Goal: Contribute content

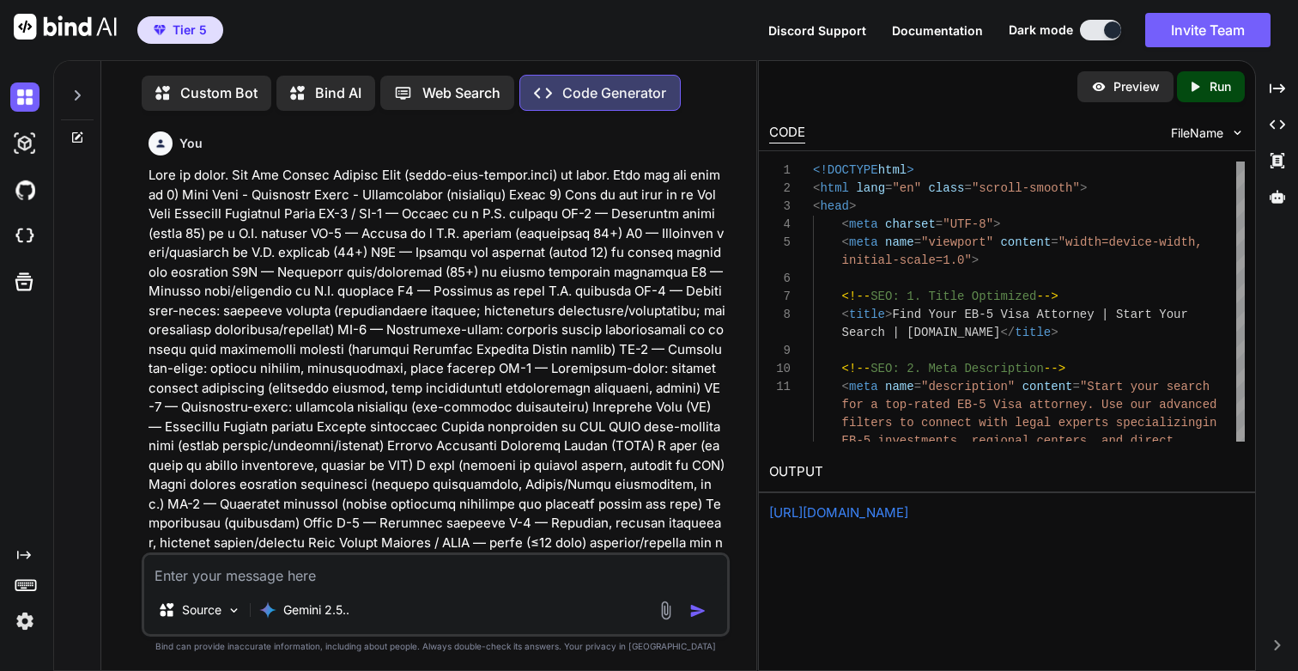
scroll to position [35821, 0]
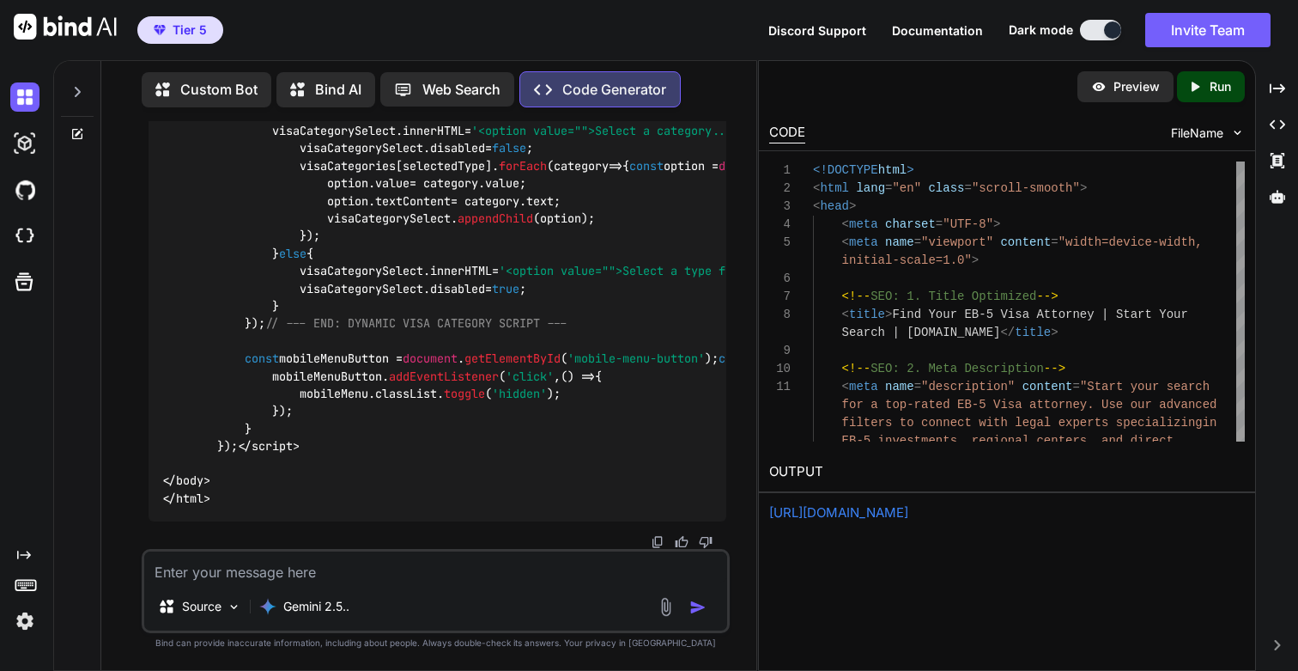
click at [305, 574] on textarea at bounding box center [435, 566] width 582 height 31
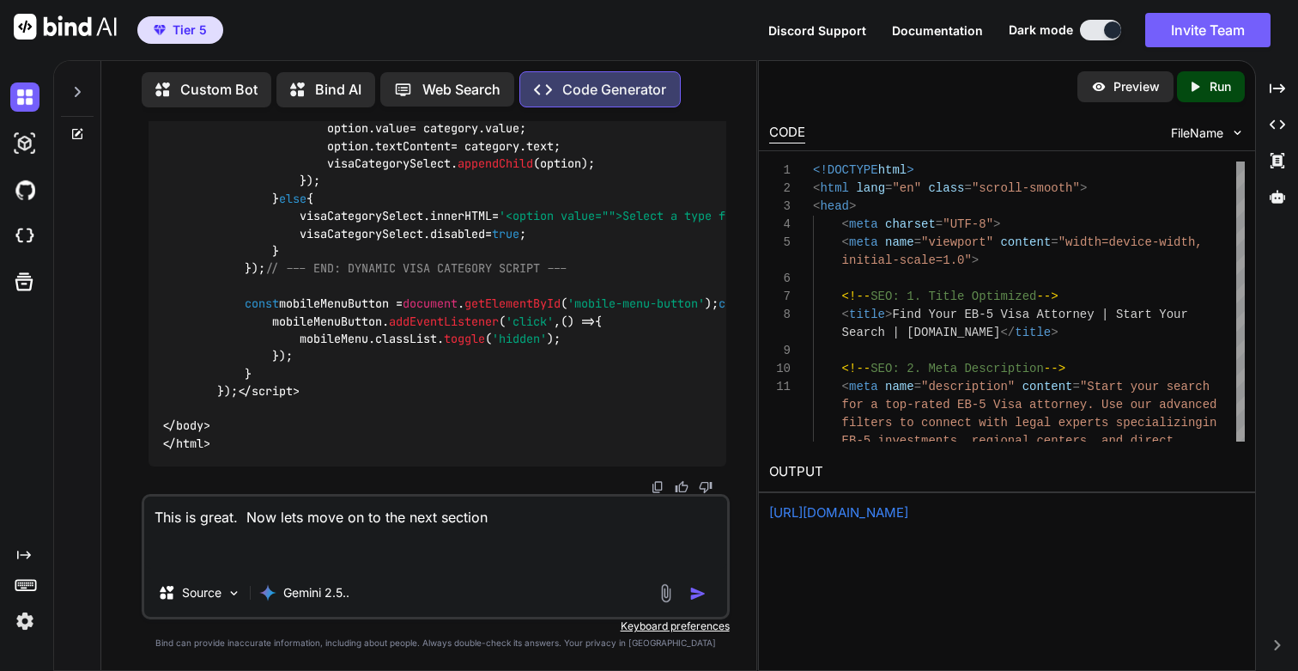
paste textarea "Learning Center Welcome to the EB-5 Visa Learning Center. Explore educational v…"
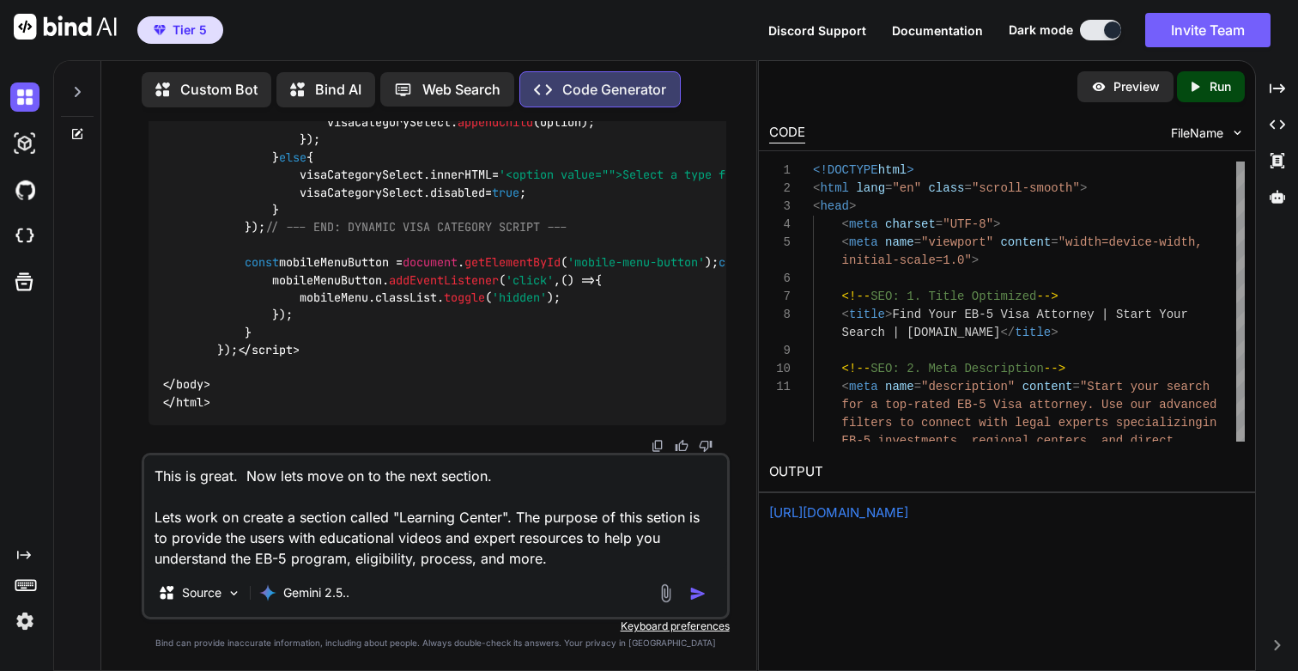
click at [578, 549] on textarea "This is great. Now lets move on to the next section. Lets work on create a sect…" at bounding box center [435, 511] width 582 height 113
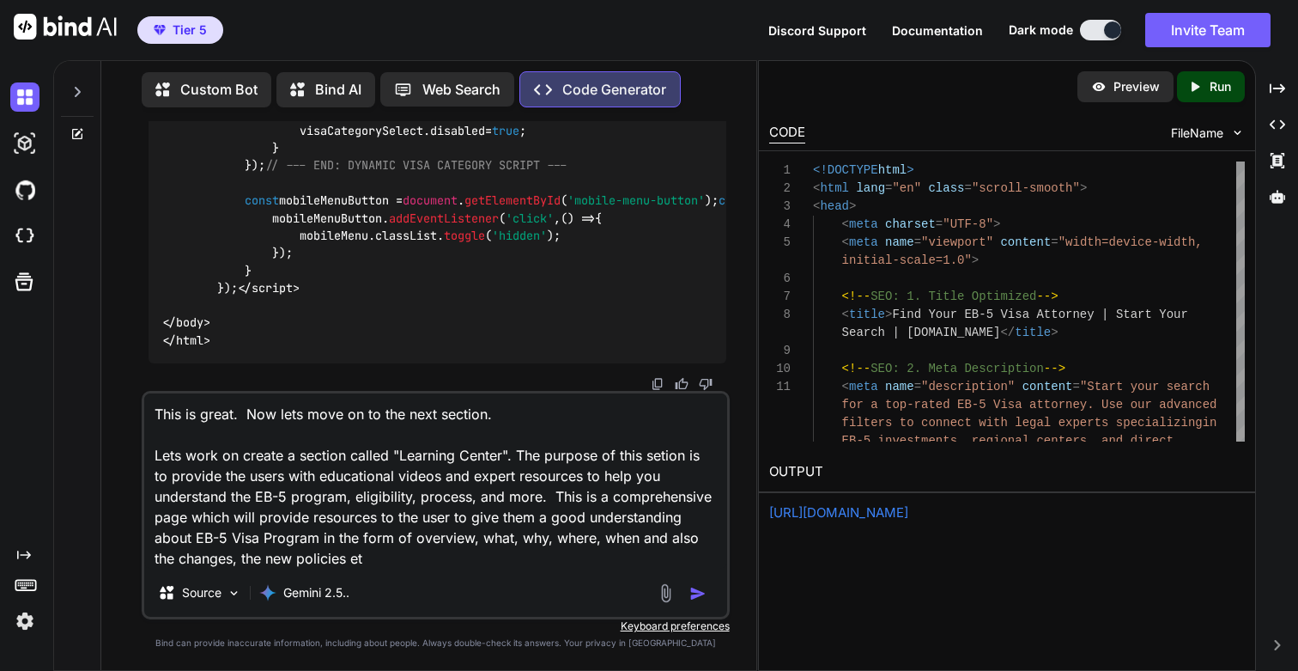
type textarea "This is great. Now lets move on to the next section. Lets work on create a sect…"
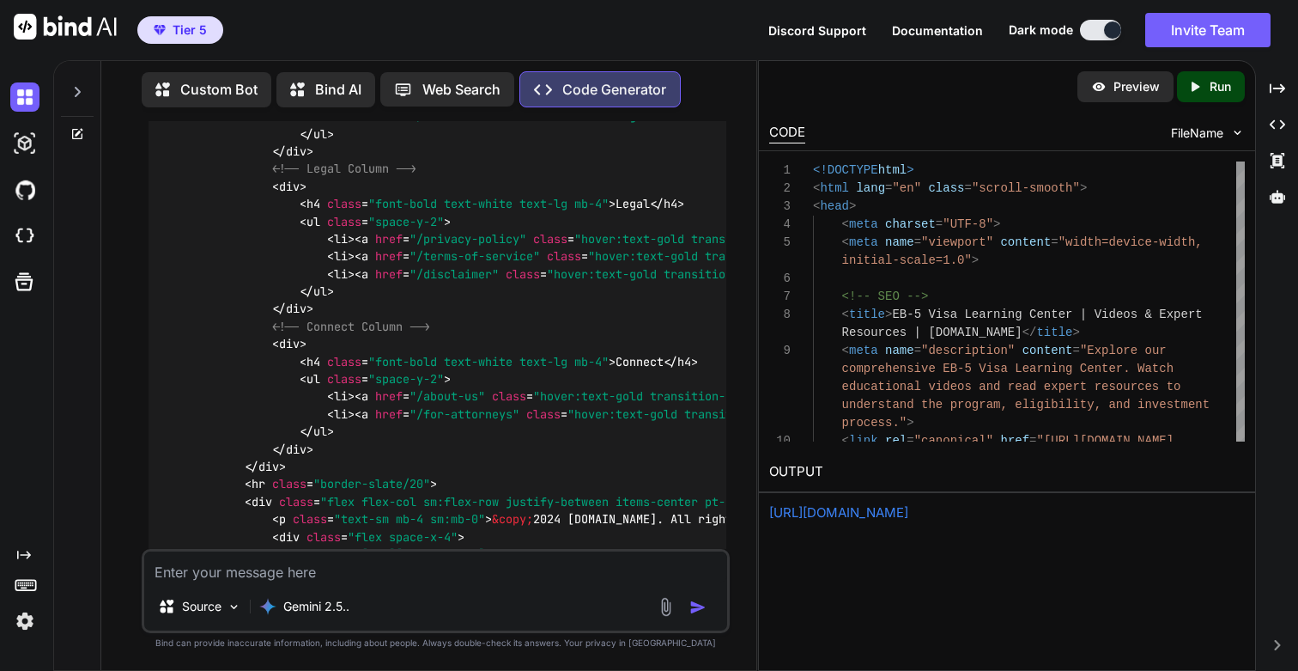
scroll to position [36791, 0]
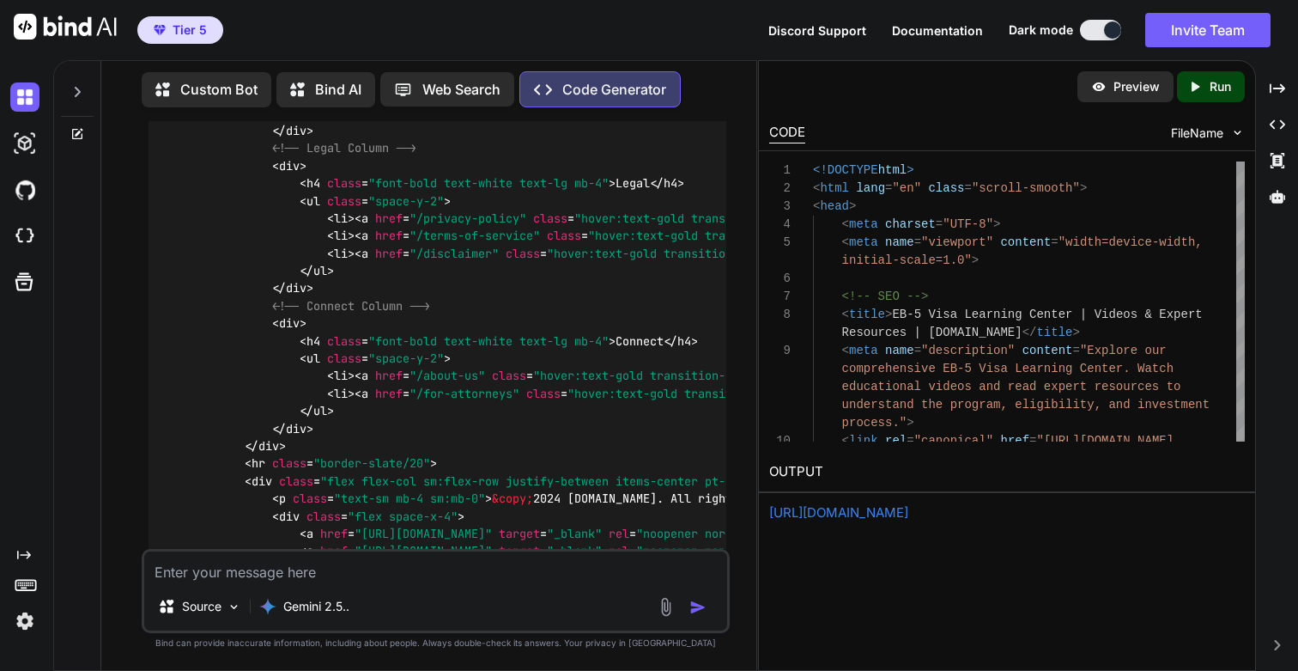
click at [1212, 86] on p "Run" at bounding box center [1220, 86] width 21 height 17
click at [854, 509] on link "[URL][DOMAIN_NAME]" at bounding box center [838, 512] width 139 height 16
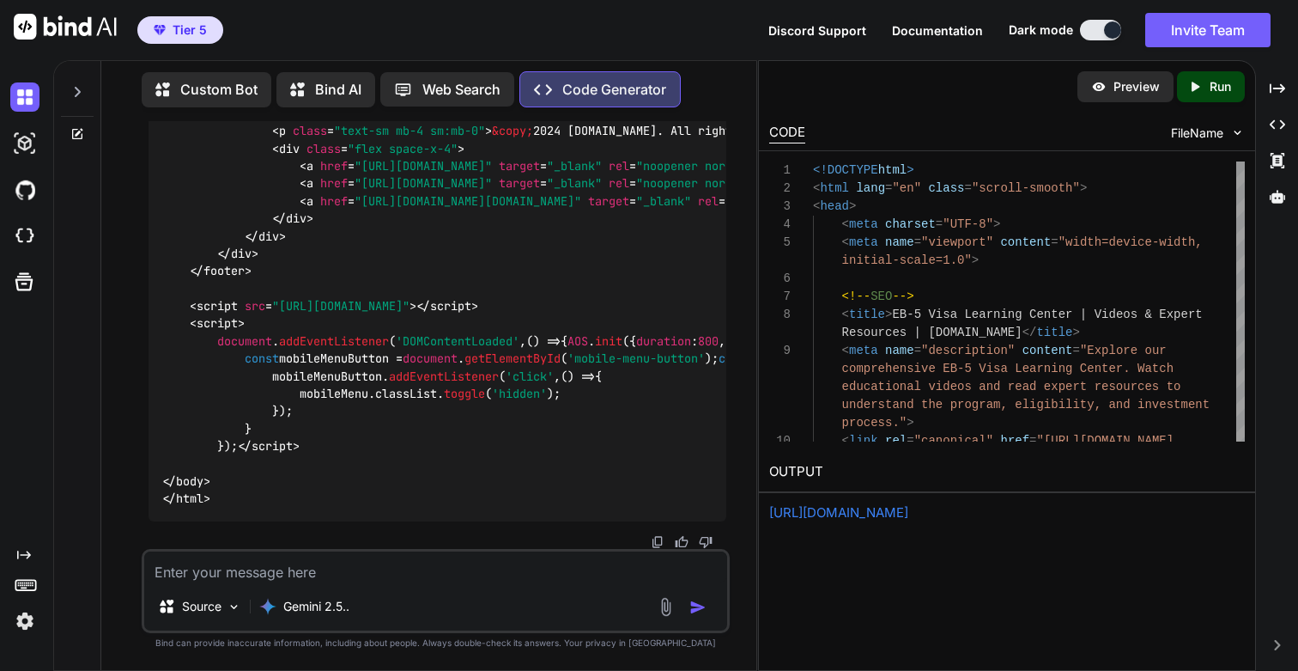
scroll to position [42087, 0]
click at [382, 569] on textarea at bounding box center [435, 566] width 582 height 31
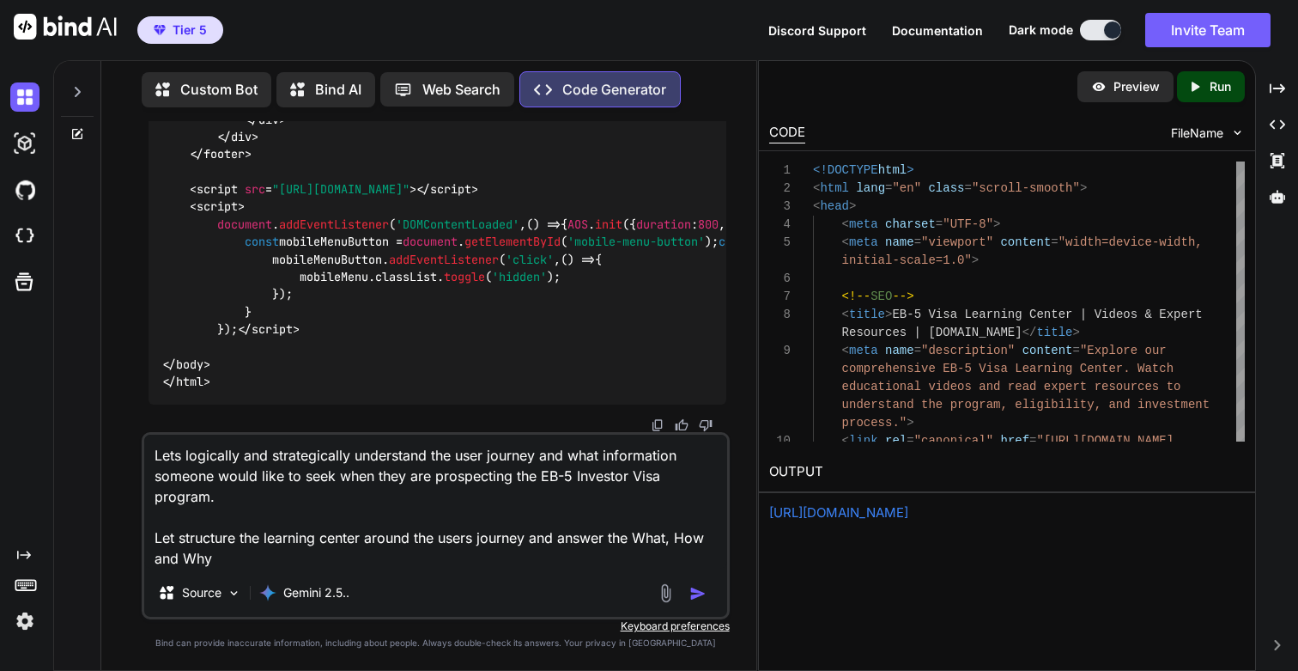
click at [537, 542] on textarea "Lets logically and strategically understand the user journey and what informati…" at bounding box center [435, 501] width 582 height 134
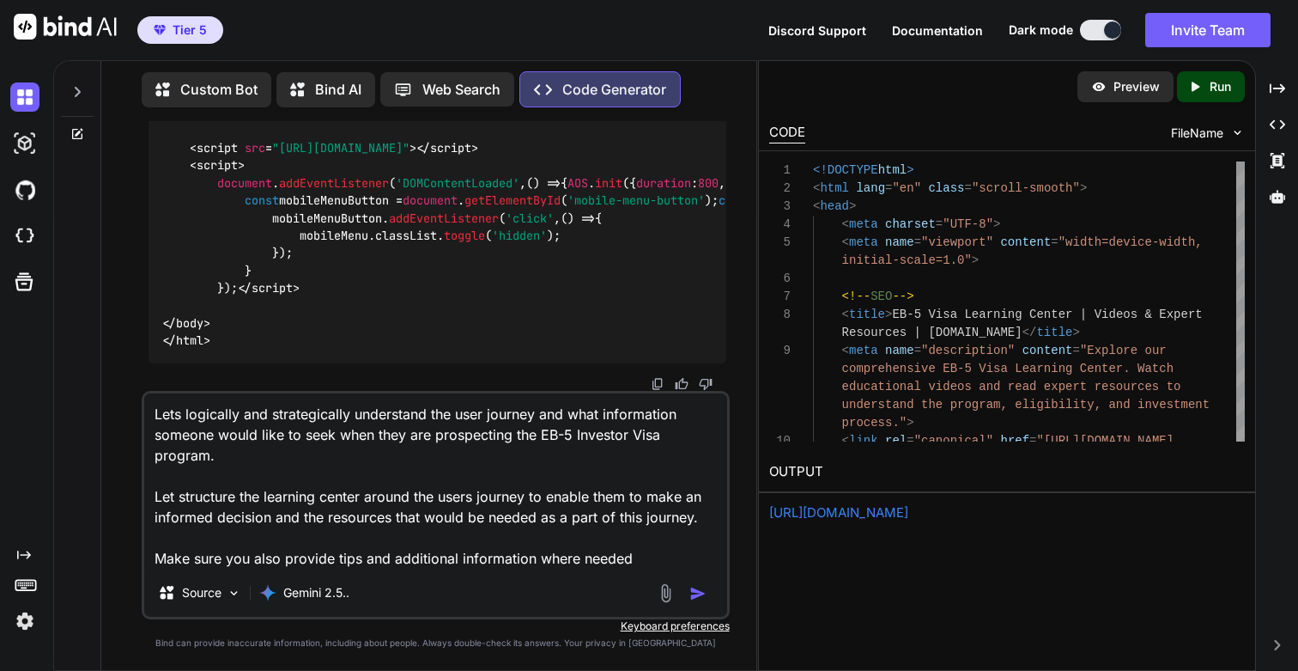
type textarea "Lets logically and strategically understand the user journey and what informati…"
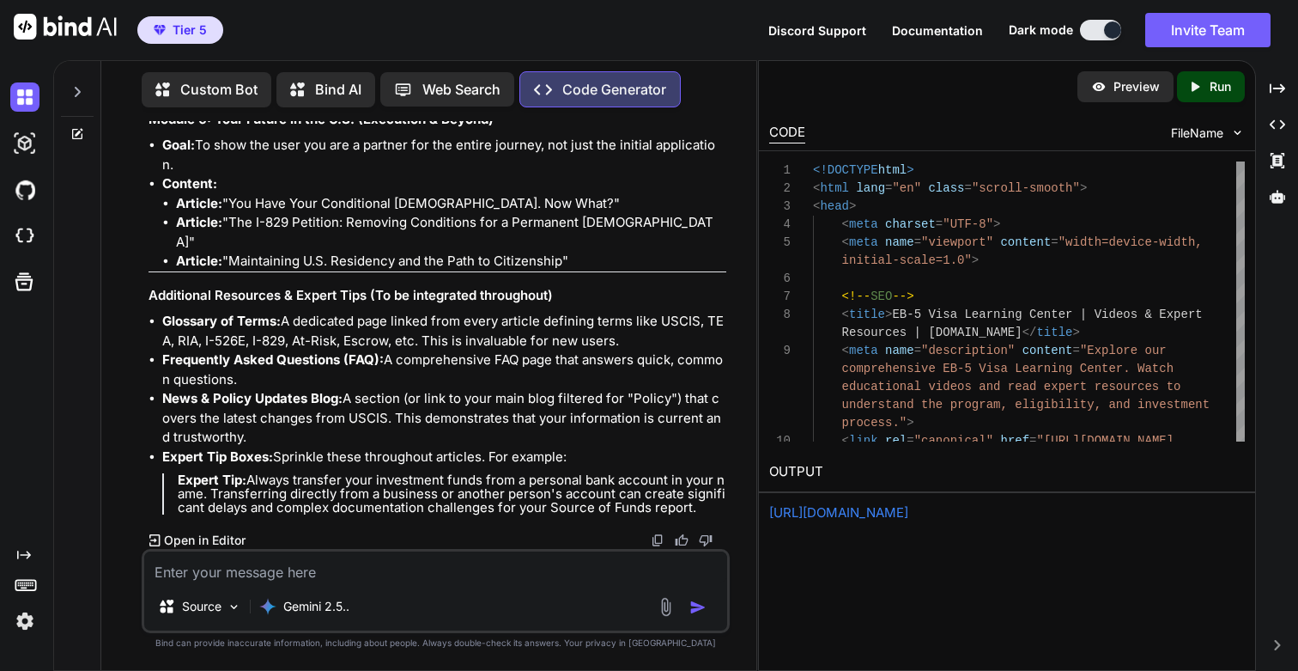
scroll to position [44556, 0]
click at [402, 568] on textarea "This is great. Now lets structure them in the form of a web page or page" at bounding box center [435, 566] width 582 height 31
click at [404, 574] on textarea "This is great. Now lets structure them in the form of a web page or page" at bounding box center [435, 566] width 582 height 31
click at [243, 574] on textarea "This is great. Now lets structure them and create a captivating" at bounding box center [435, 566] width 582 height 31
type textarea "This is great. What should be our logical next step"
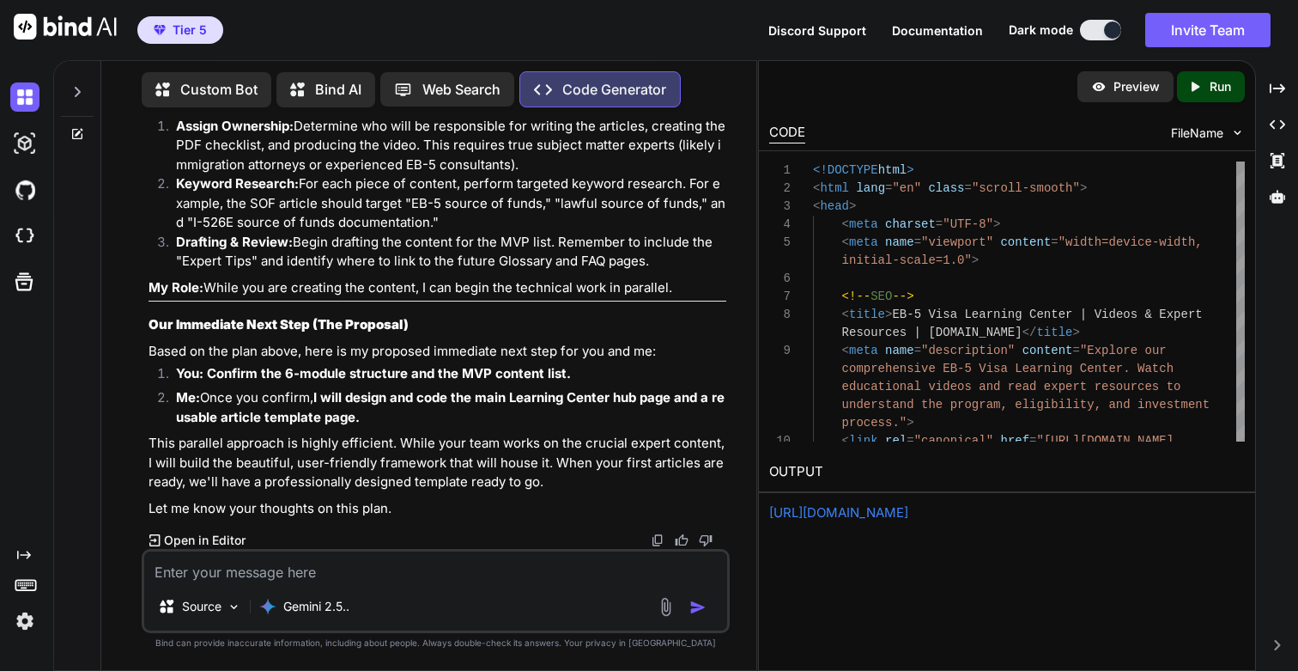
scroll to position [46125, 0]
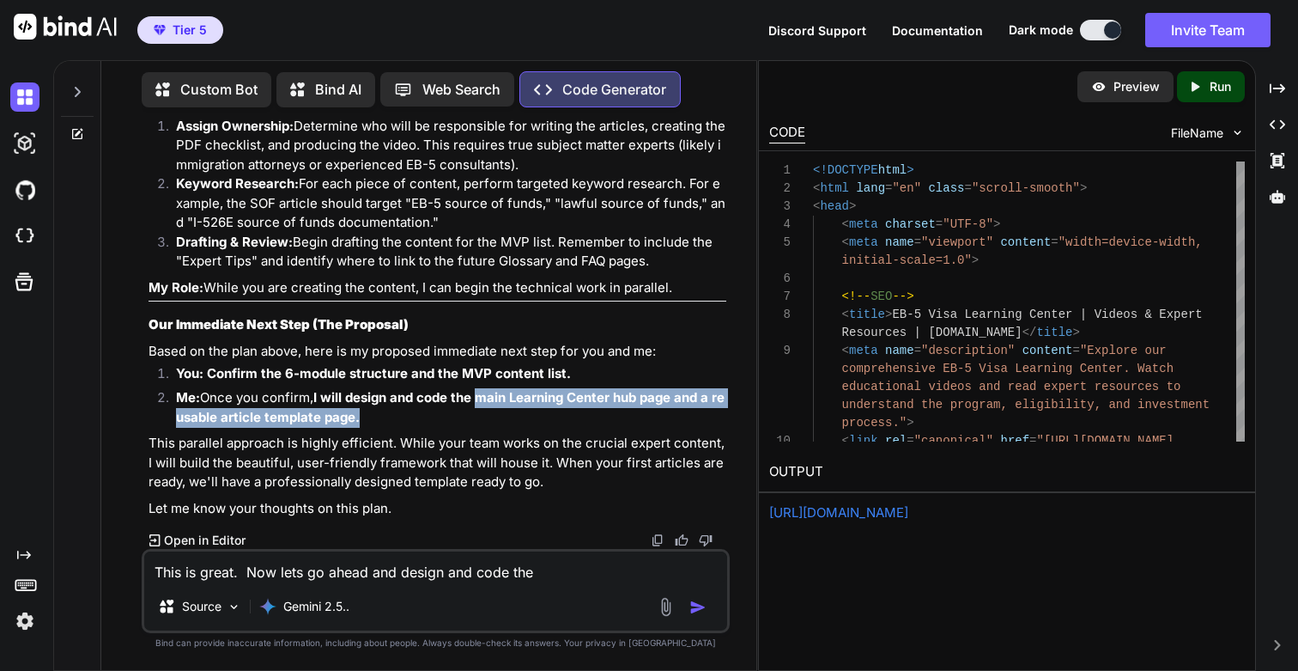
drag, startPoint x: 483, startPoint y: 398, endPoint x: 483, endPoint y: 414, distance: 16.3
click at [483, 414] on li "Me: Once you confirm, I will design and code the main Learning Center hub page …" at bounding box center [443, 407] width 563 height 39
copy strong "main Learning Center hub page and a reusable article template page."
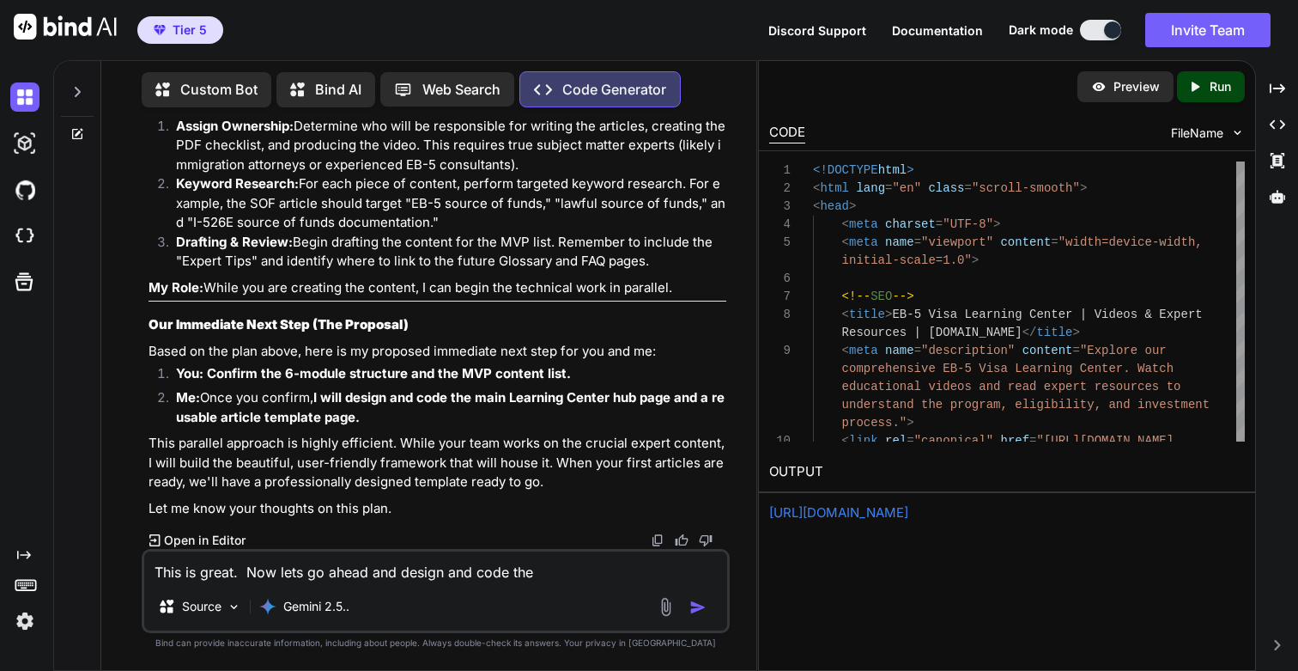
click at [572, 568] on textarea "This is great. Now lets go ahead and design and code the" at bounding box center [435, 566] width 582 height 31
paste textarea "main Learning Center hub page and a reusable article template page."
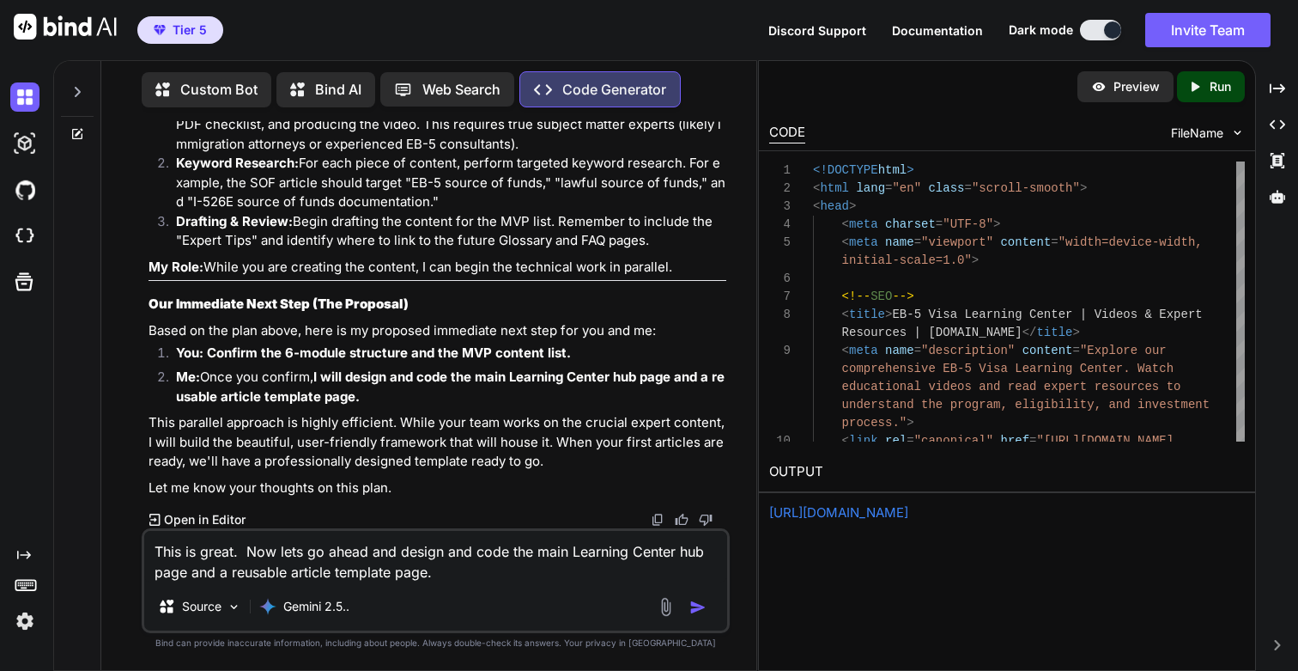
scroll to position [45945, 0]
type textarea "This is great. Now lets go ahead and design and code the main Learning Center h…"
click at [700, 604] on img "button" at bounding box center [697, 606] width 17 height 17
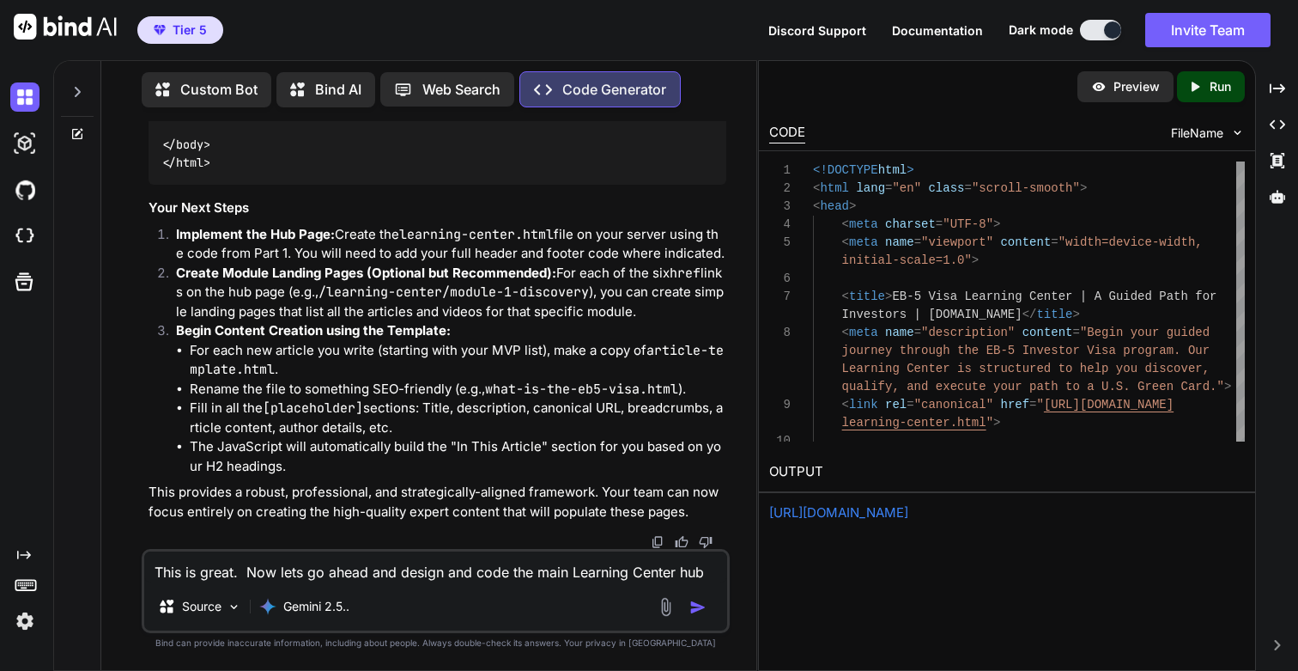
scroll to position [53359, 0]
click at [1197, 80] on icon "Created with Pixso." at bounding box center [1195, 86] width 15 height 15
click at [853, 509] on link "[URL][DOMAIN_NAME]" at bounding box center [838, 512] width 139 height 16
click at [244, 567] on textarea "This is great. Now lets go ahead and design and code the main Learning Center h…" at bounding box center [435, 566] width 582 height 31
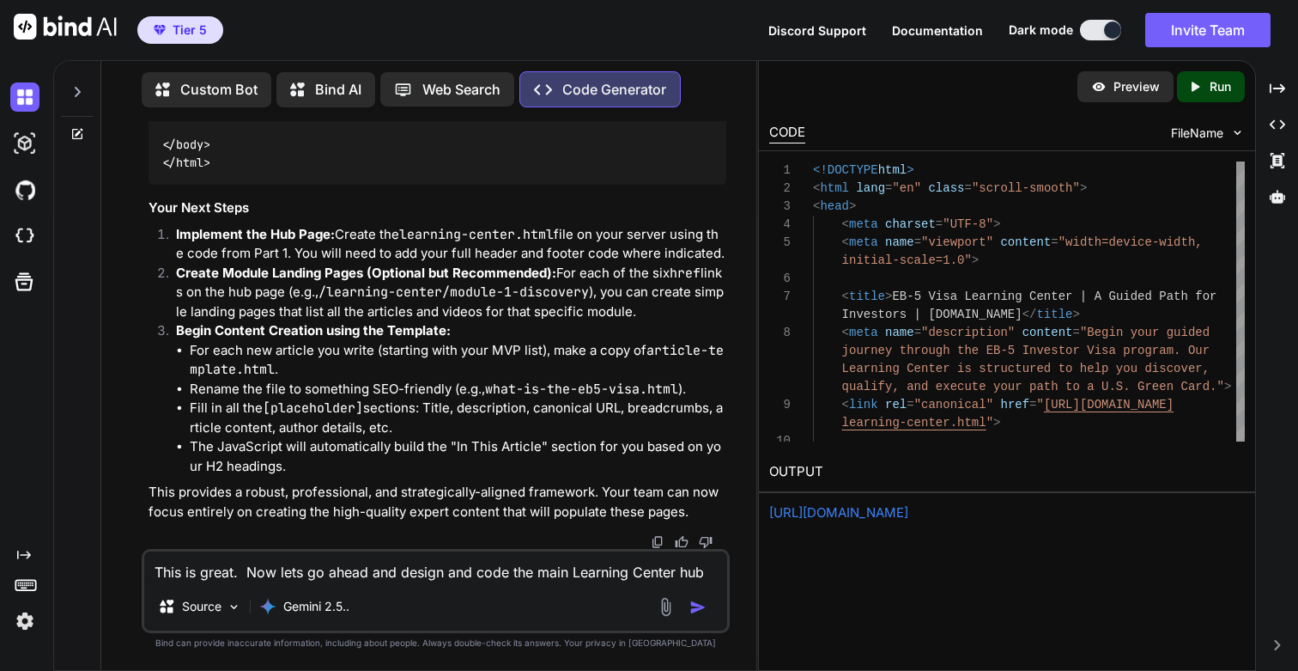
click at [908, 505] on link "[URL][DOMAIN_NAME]" at bounding box center [838, 512] width 139 height 16
click at [239, 571] on textarea "This is great. Now lets go ahead and design and code the main Learning Center h…" at bounding box center [435, 566] width 582 height 31
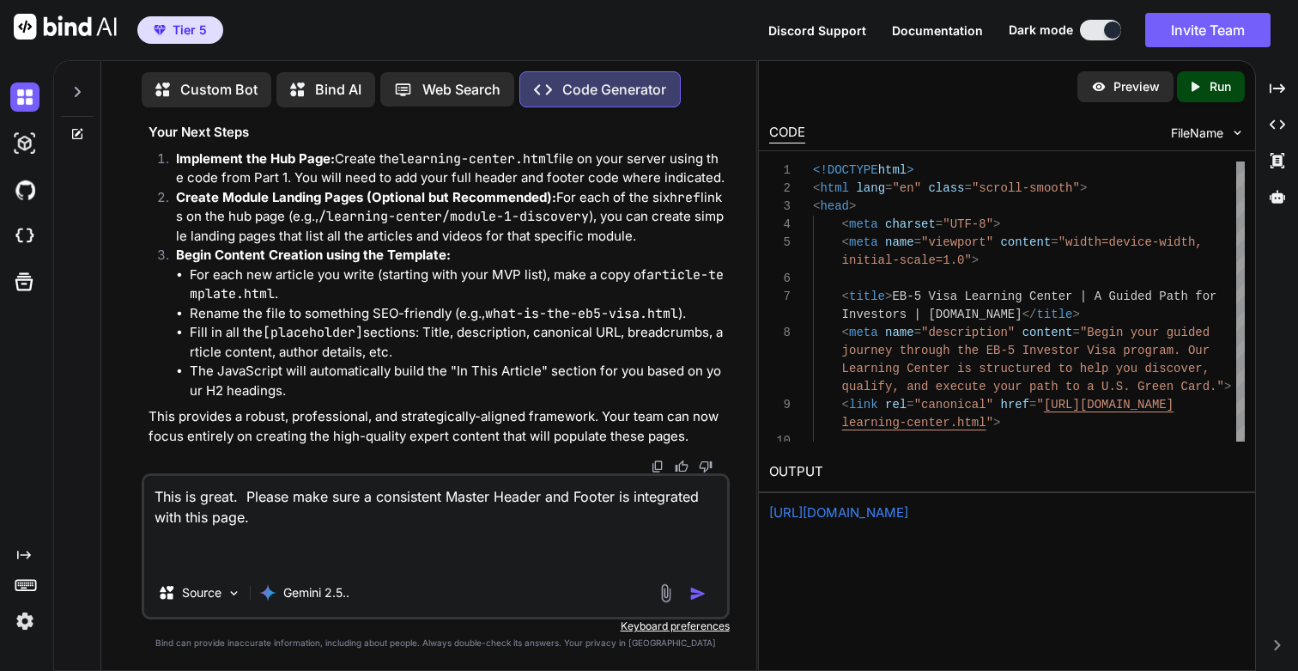
paste textarea "1) Make changes only if necessary to the sections required. 2) Ensure the code …"
type textarea "This is great. Please make sure a consistent Master Header and Footer is integr…"
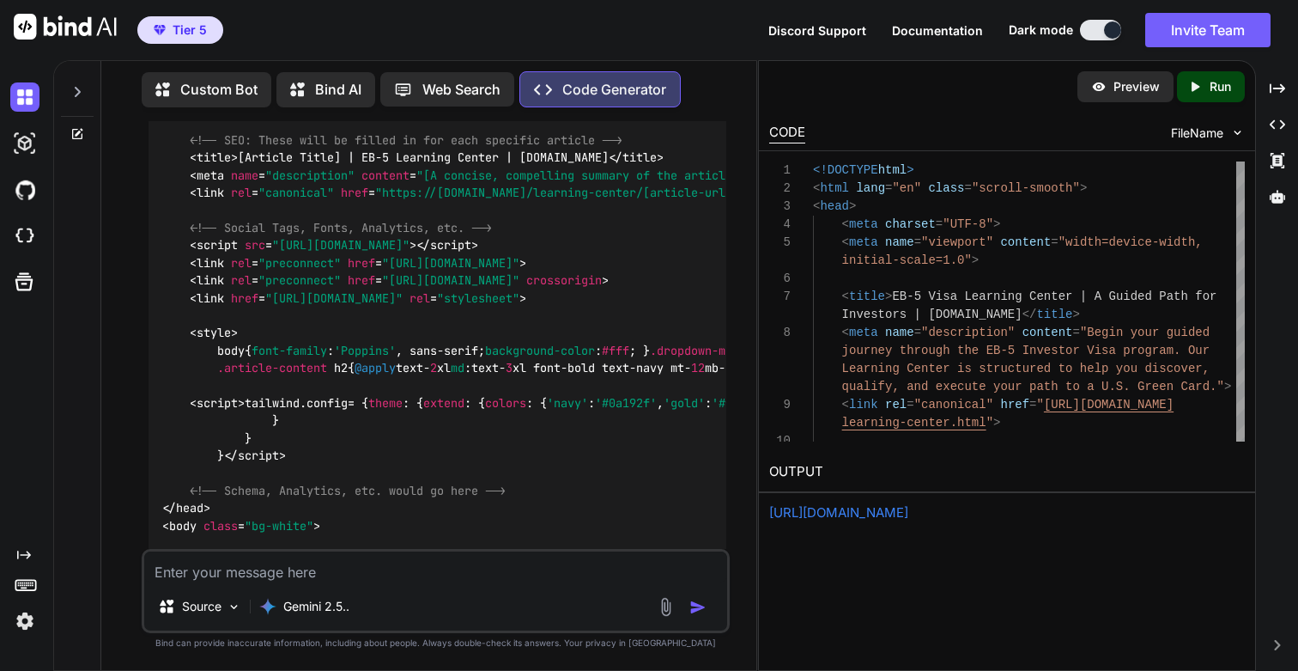
scroll to position [54277, 0]
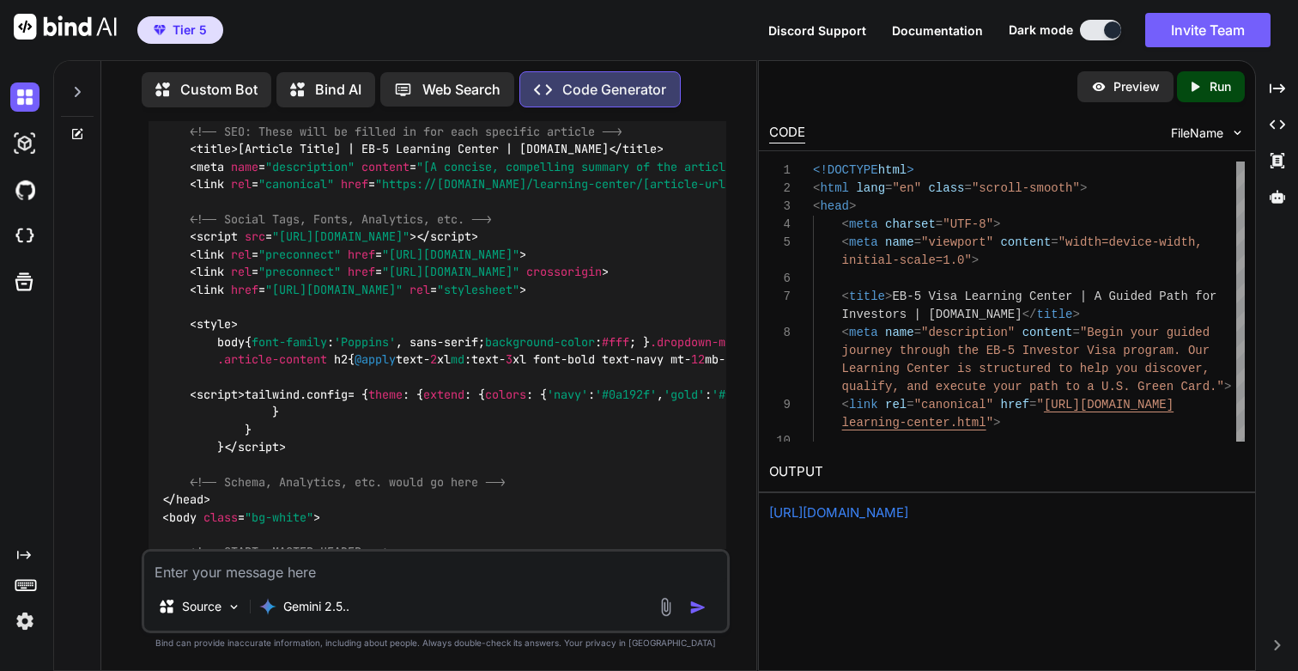
click at [1205, 86] on icon "Created with Pixso." at bounding box center [1199, 86] width 22 height 15
click at [895, 517] on link "[URL][DOMAIN_NAME]" at bounding box center [838, 512] width 139 height 16
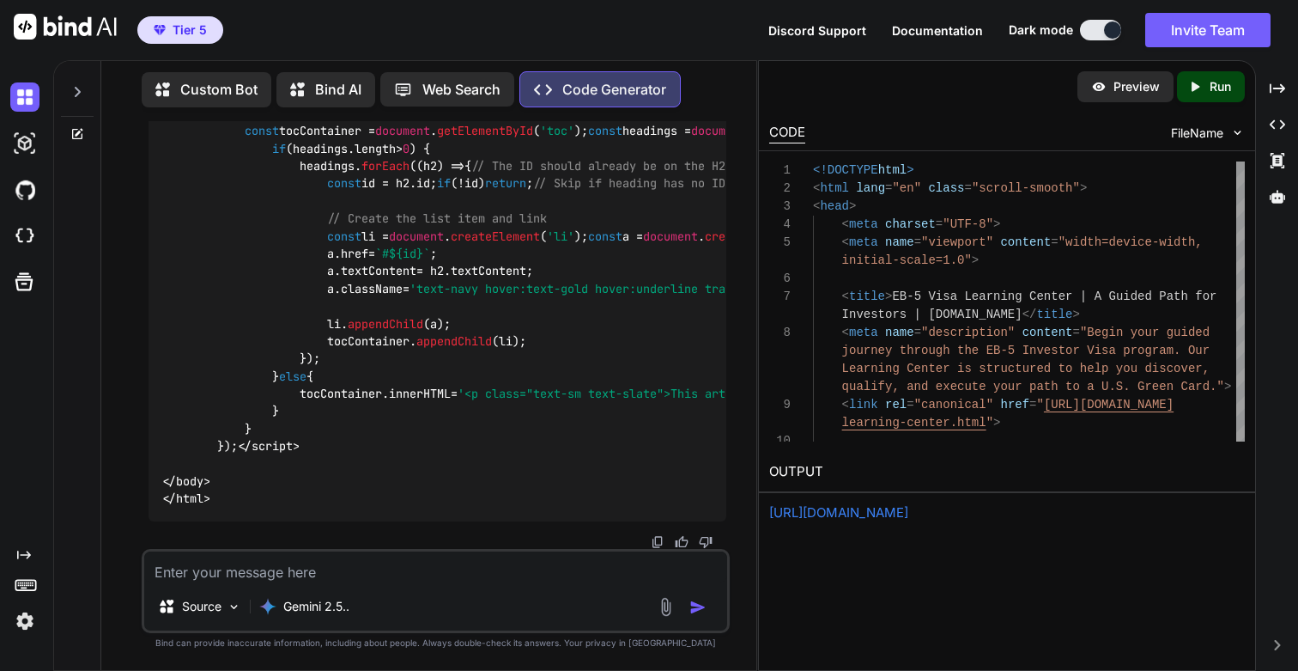
scroll to position [60017, 0]
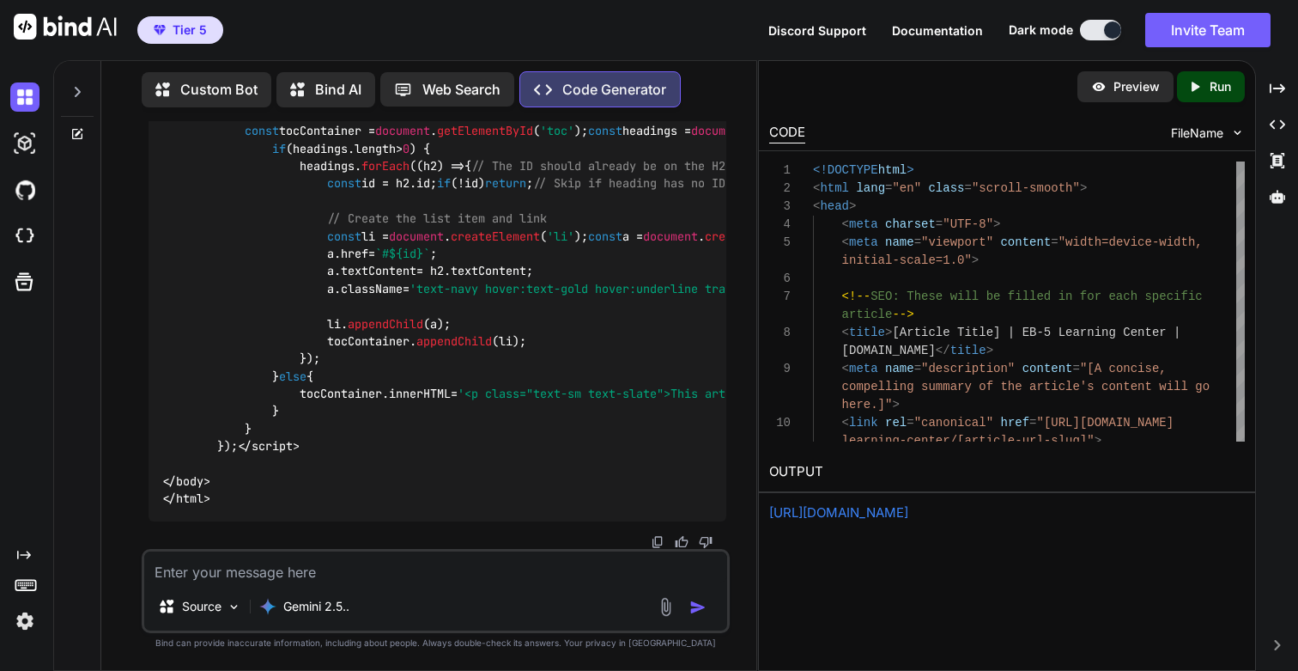
click at [1222, 84] on p "Run" at bounding box center [1220, 86] width 21 height 17
click at [841, 514] on link "[URL][DOMAIN_NAME]" at bounding box center [838, 512] width 139 height 16
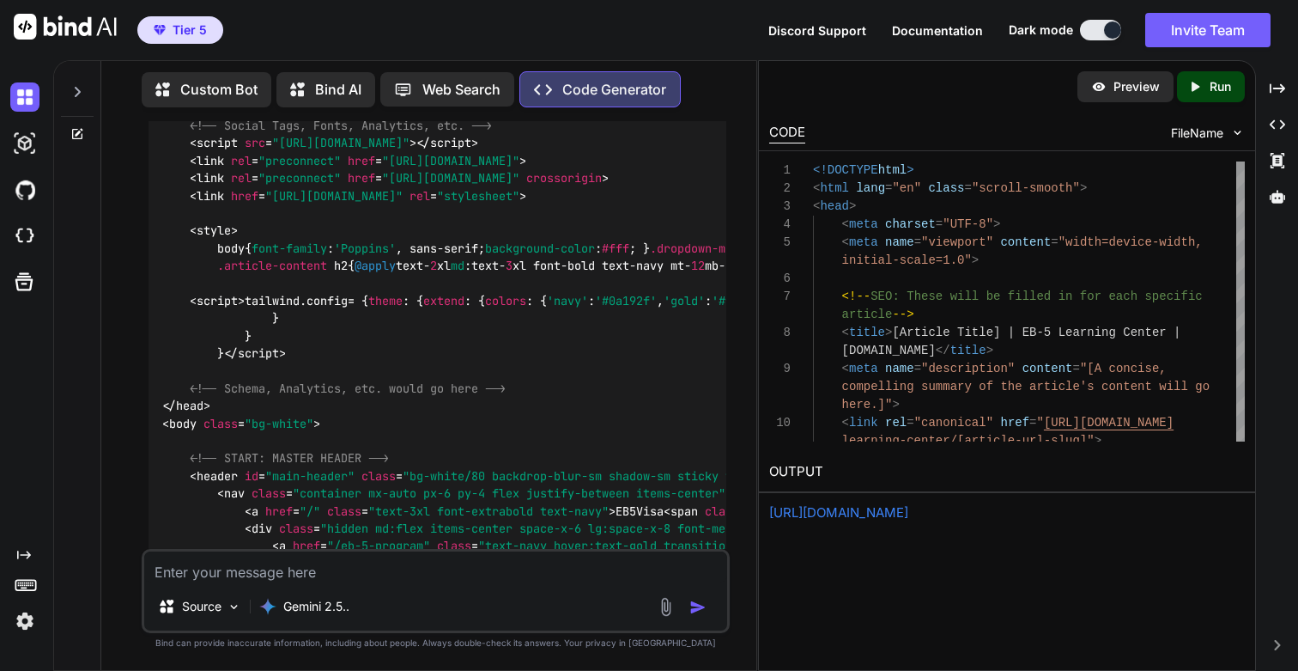
scroll to position [54372, 0]
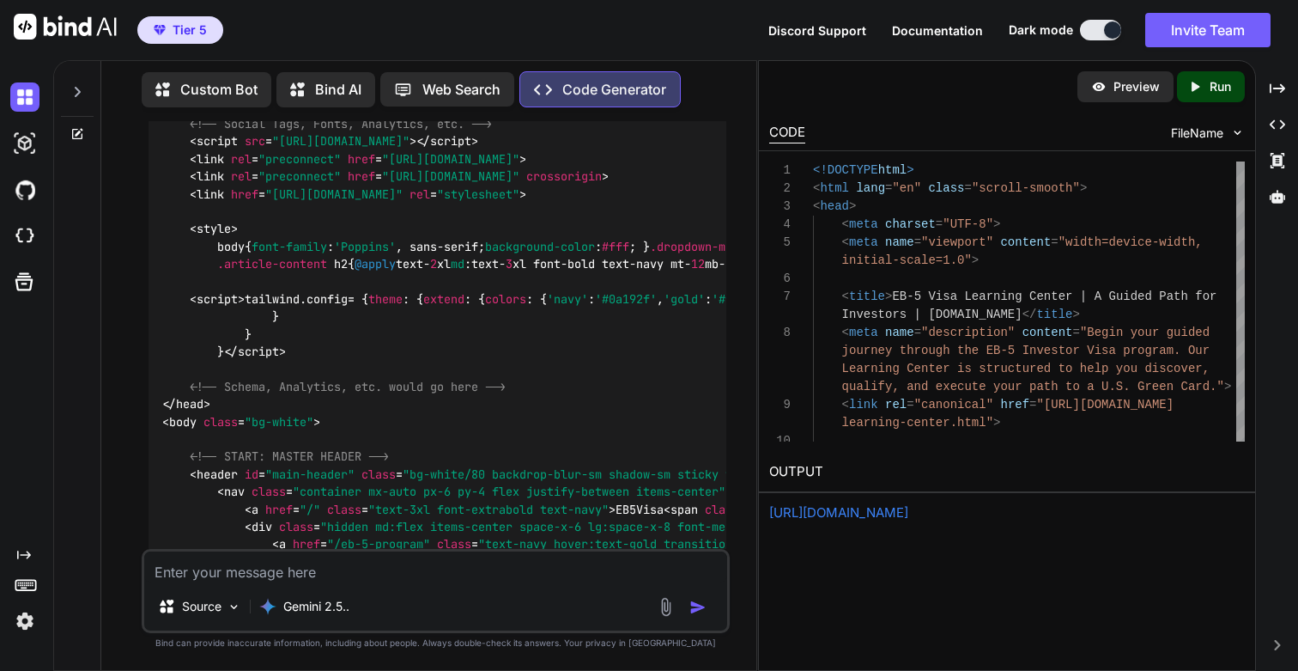
click at [1215, 87] on p "Run" at bounding box center [1220, 86] width 21 height 17
click at [890, 511] on link "[URL][DOMAIN_NAME]" at bounding box center [838, 512] width 139 height 16
drag, startPoint x: 539, startPoint y: 233, endPoint x: 422, endPoint y: 233, distance: 117.6
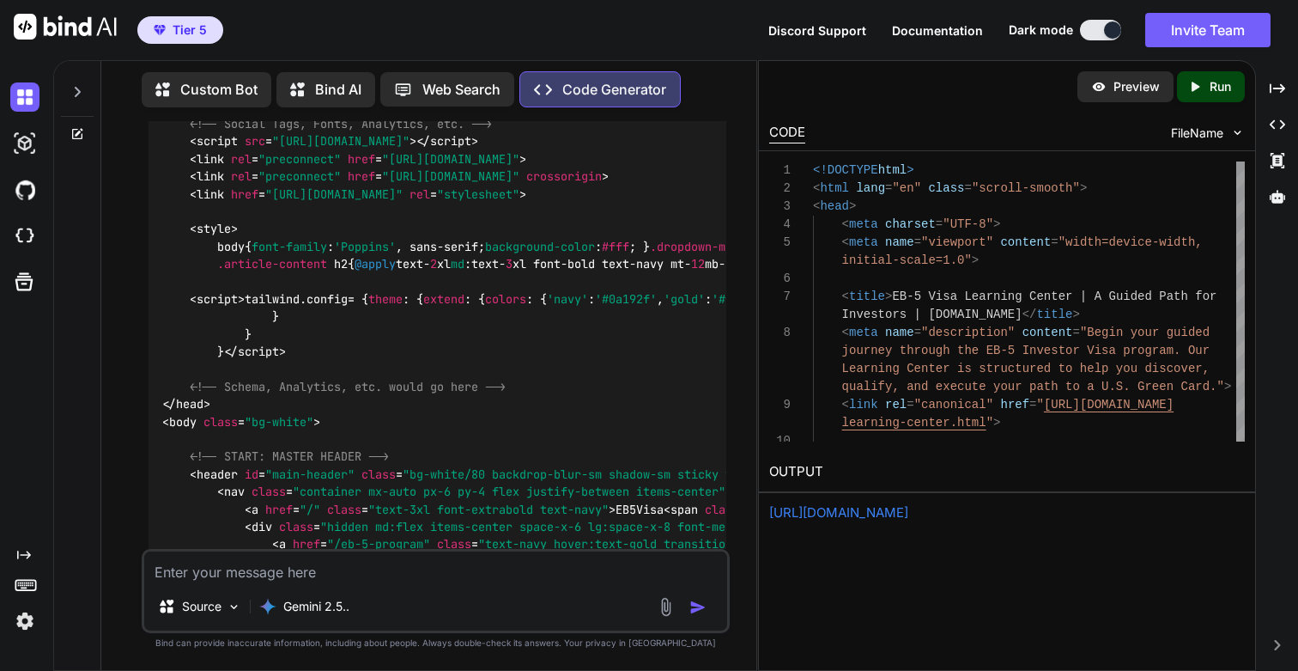
copy code "learning-center"
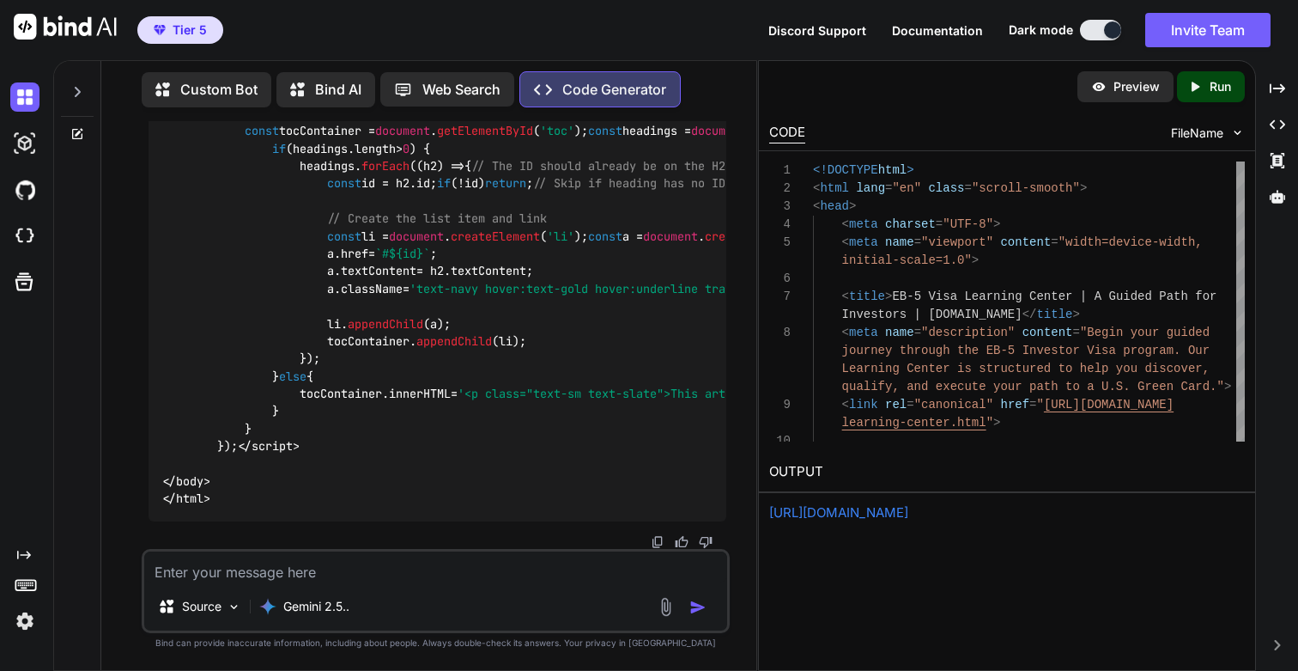
scroll to position [59832, 0]
drag, startPoint x: 547, startPoint y: 360, endPoint x: 425, endPoint y: 356, distance: 122.0
copy code "article-template"
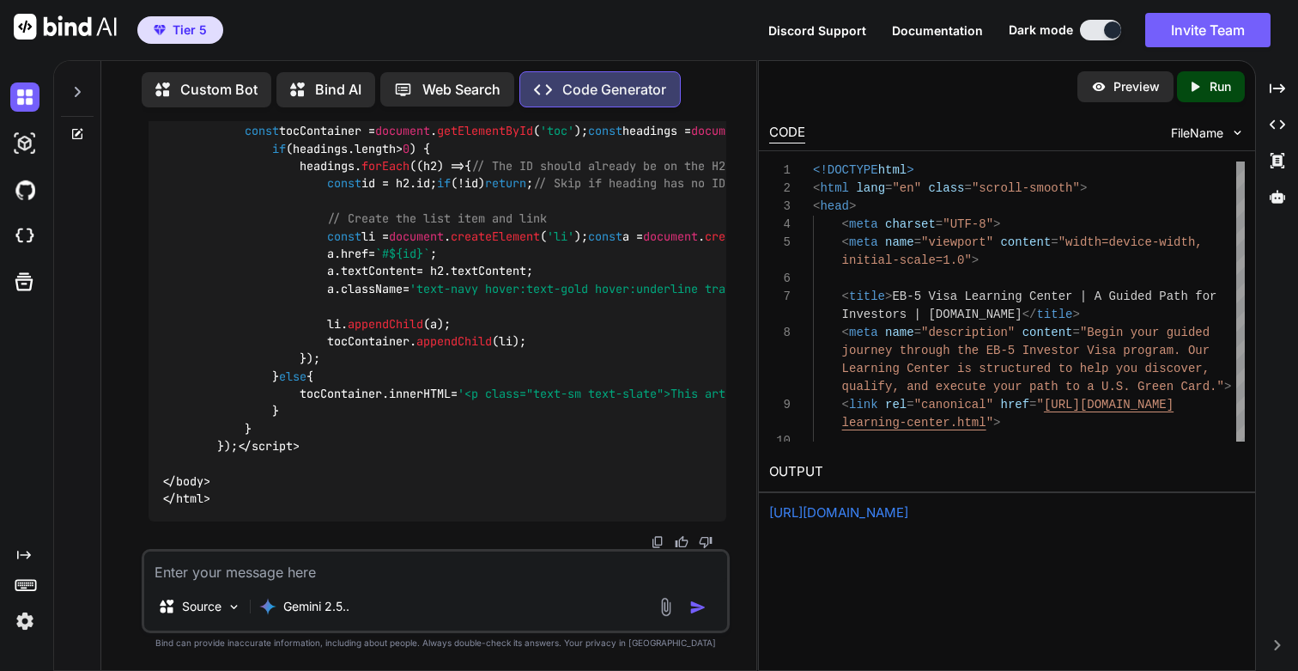
scroll to position [64619, 0]
click at [196, 573] on textarea at bounding box center [435, 566] width 582 height 31
paste textarea "Understanding the Opportunity"
type textarea "This is great. Now lets design and code "Understanding the Opportunity""
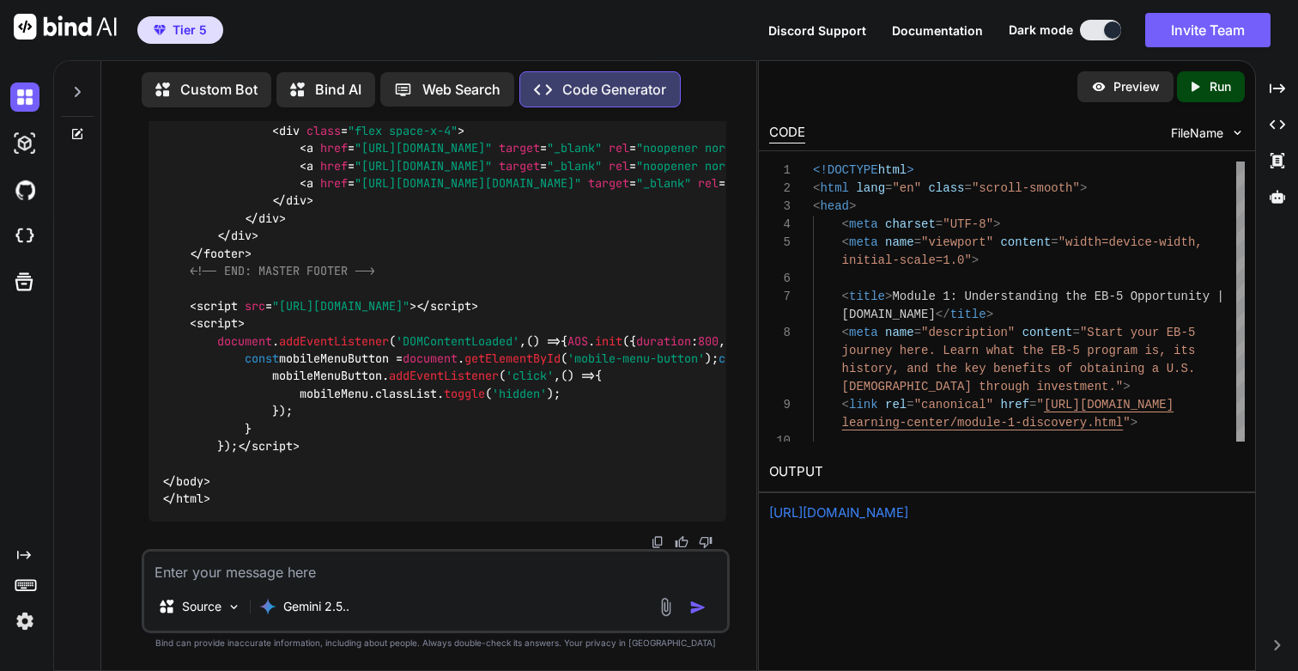
scroll to position [65598, 0]
click at [1215, 78] on p "Run" at bounding box center [1220, 86] width 21 height 17
click at [846, 507] on link "[URL][DOMAIN_NAME]" at bounding box center [838, 512] width 139 height 16
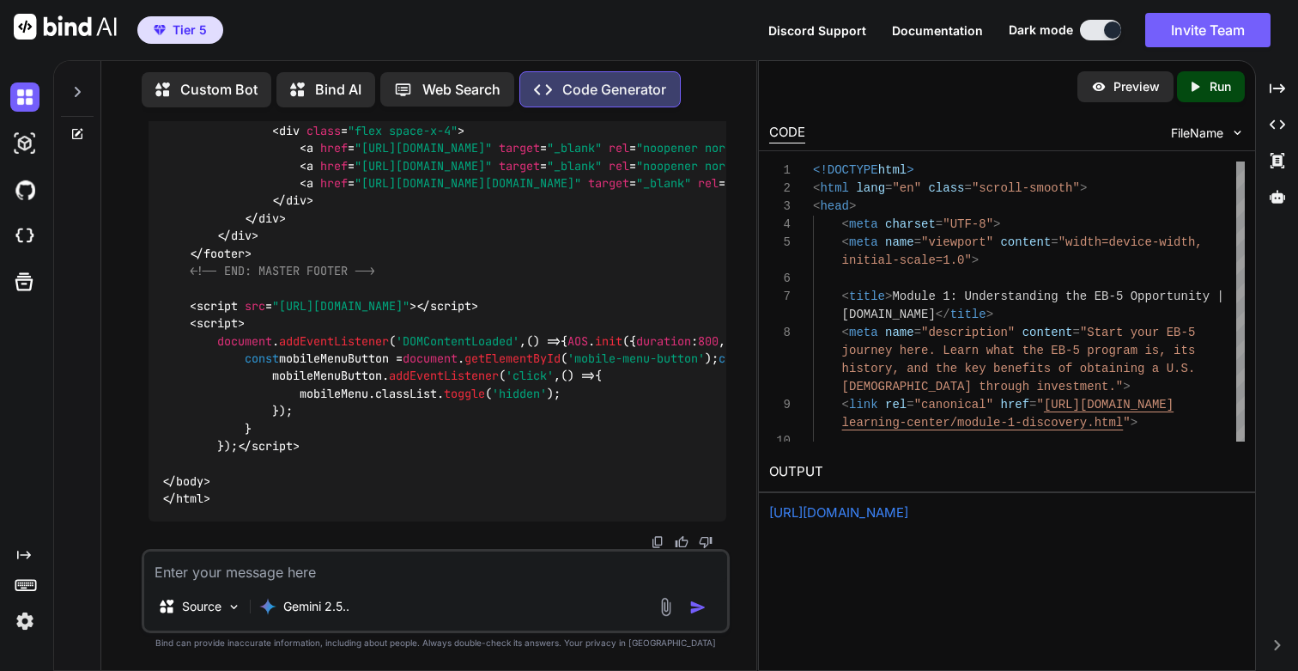
scroll to position [65413, 0]
drag, startPoint x: 419, startPoint y: 279, endPoint x: 280, endPoint y: 271, distance: 139.3
copy code "module-1-discovery"
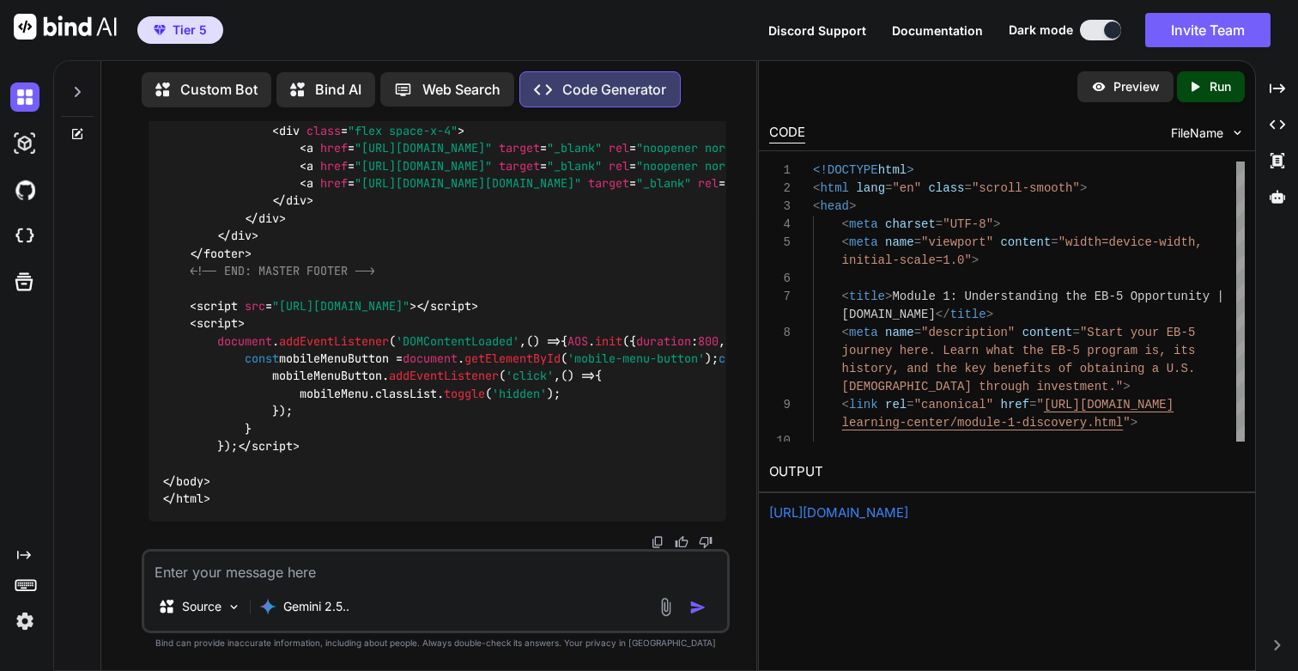
click at [295, 572] on textarea at bounding box center [435, 566] width 582 height 31
drag, startPoint x: 250, startPoint y: 570, endPoint x: 437, endPoint y: 580, distance: 187.4
click at [432, 580] on textarea "This is great. What should" at bounding box center [435, 566] width 582 height 31
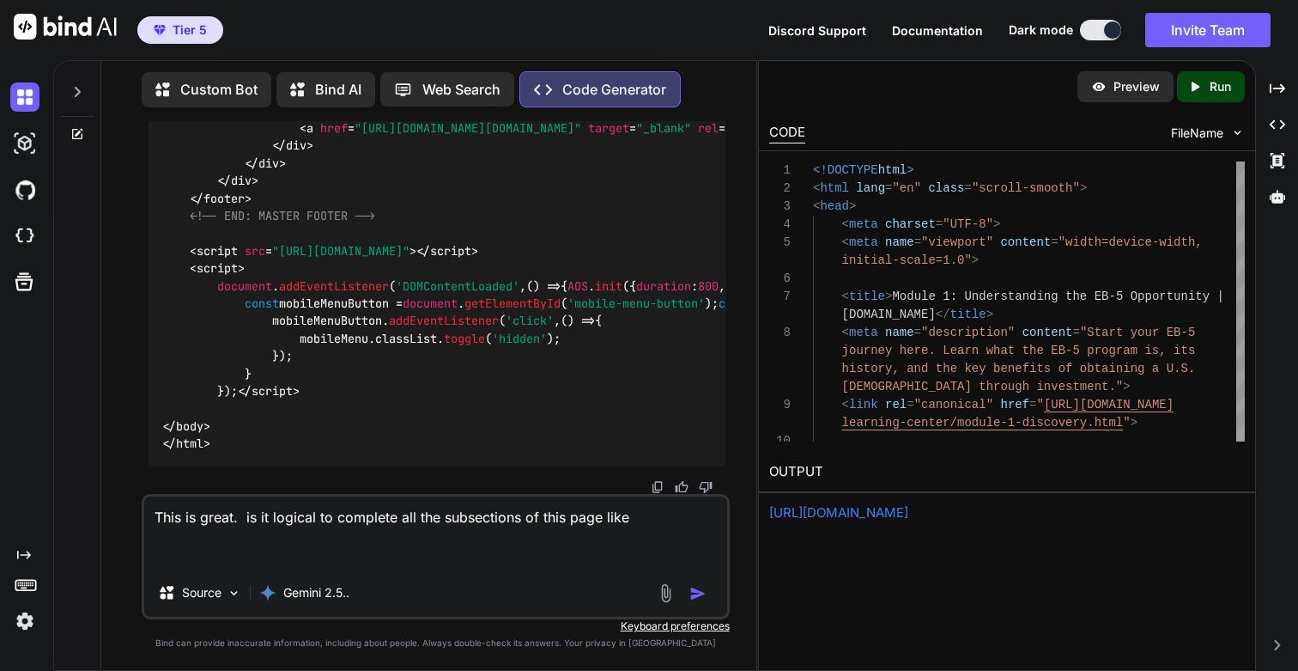
paste textarea "What is the EB-5 Visa? Why Choose the EB-5 Visa? History & The RIA of 2022"
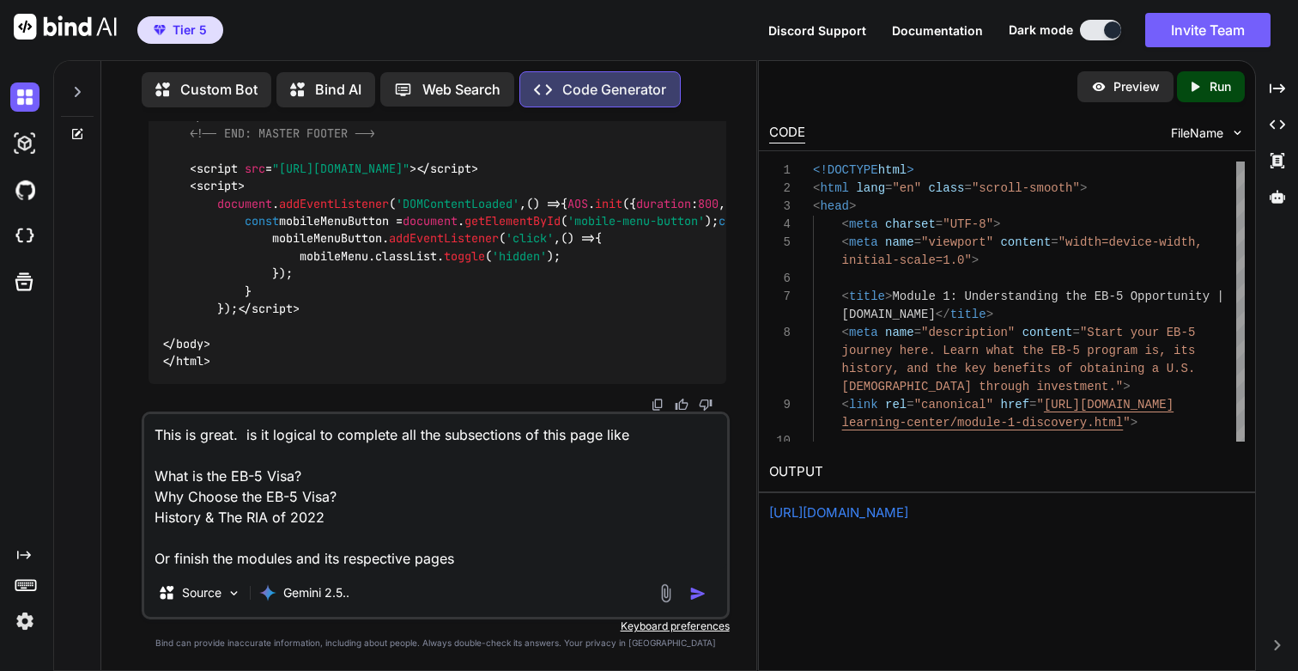
type textarea "This is great. is it logical to complete all the subsections of this page like …"
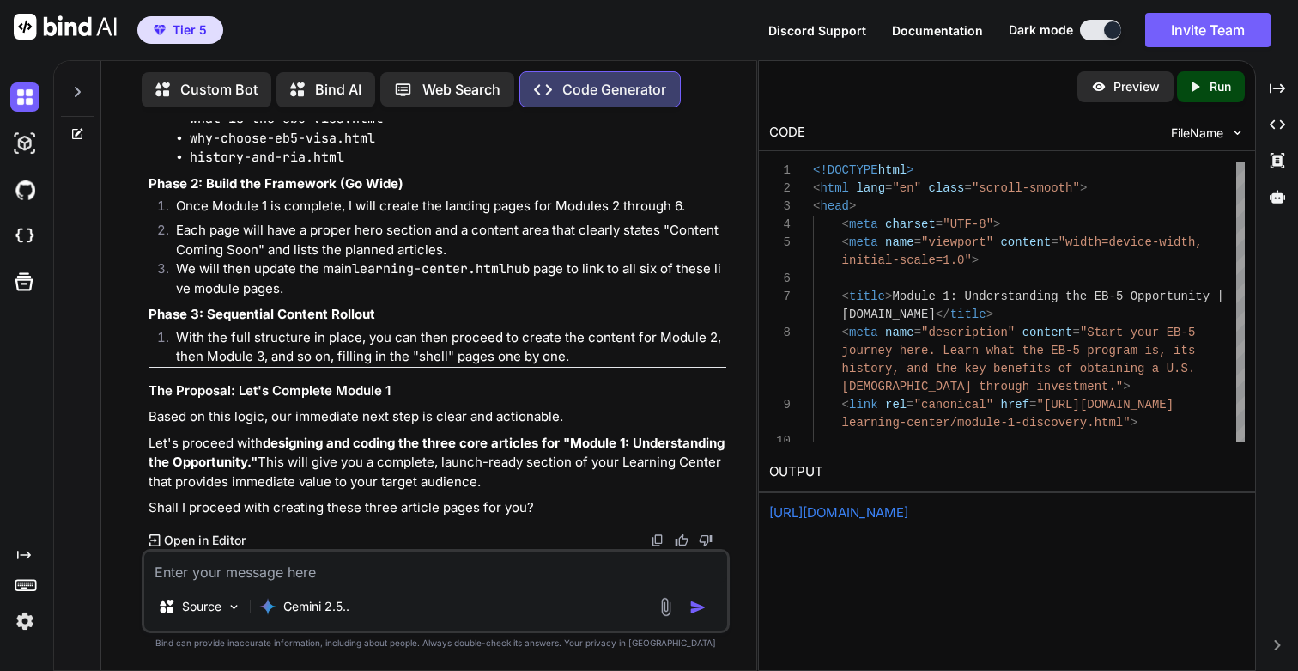
scroll to position [71921, 0]
click at [458, 572] on textarea at bounding box center [435, 566] width 582 height 31
type textarea "Grteat."
drag, startPoint x: 149, startPoint y: 443, endPoint x: 535, endPoint y: 480, distance: 387.3
click at [535, 480] on p "Let's proceed with designing and coding the three core articles for "Module 1: …" at bounding box center [437, 463] width 577 height 58
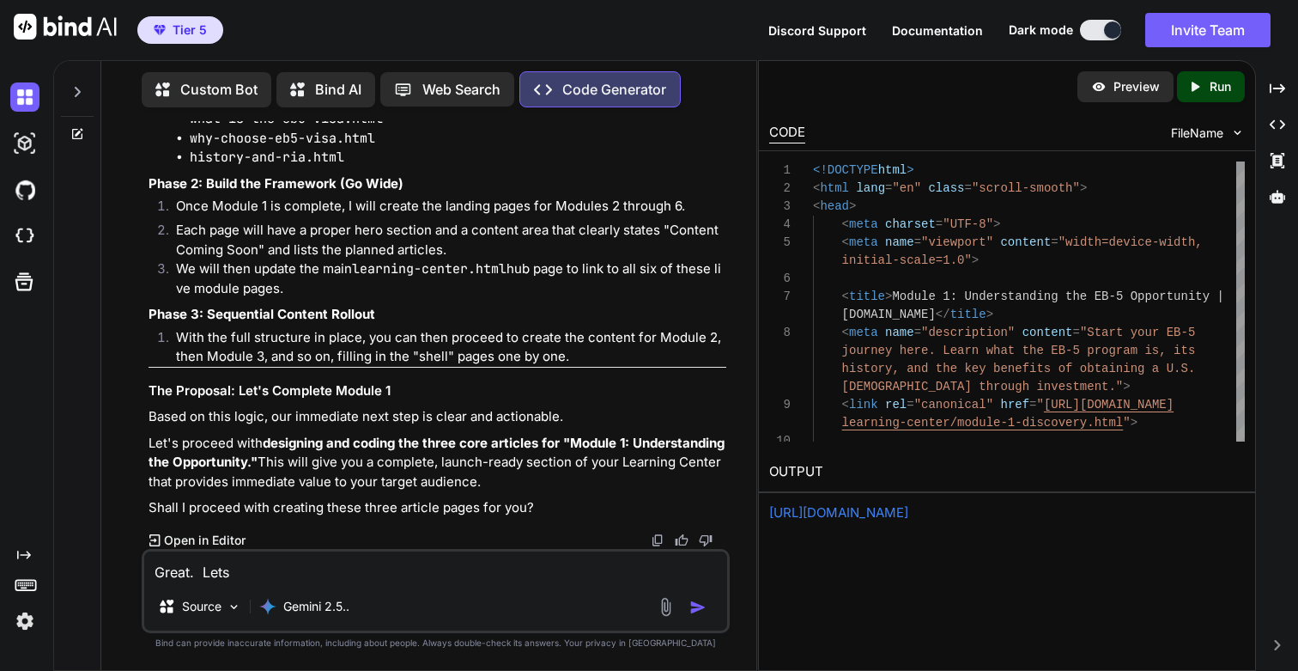
copy p "Let's proceed with designing and coding the three core articles for "Module 1: …"
click at [396, 566] on textarea "Great. Lets" at bounding box center [435, 566] width 582 height 31
paste textarea "Let's proceed with designing and coding the three core articles for "Module 1: …"
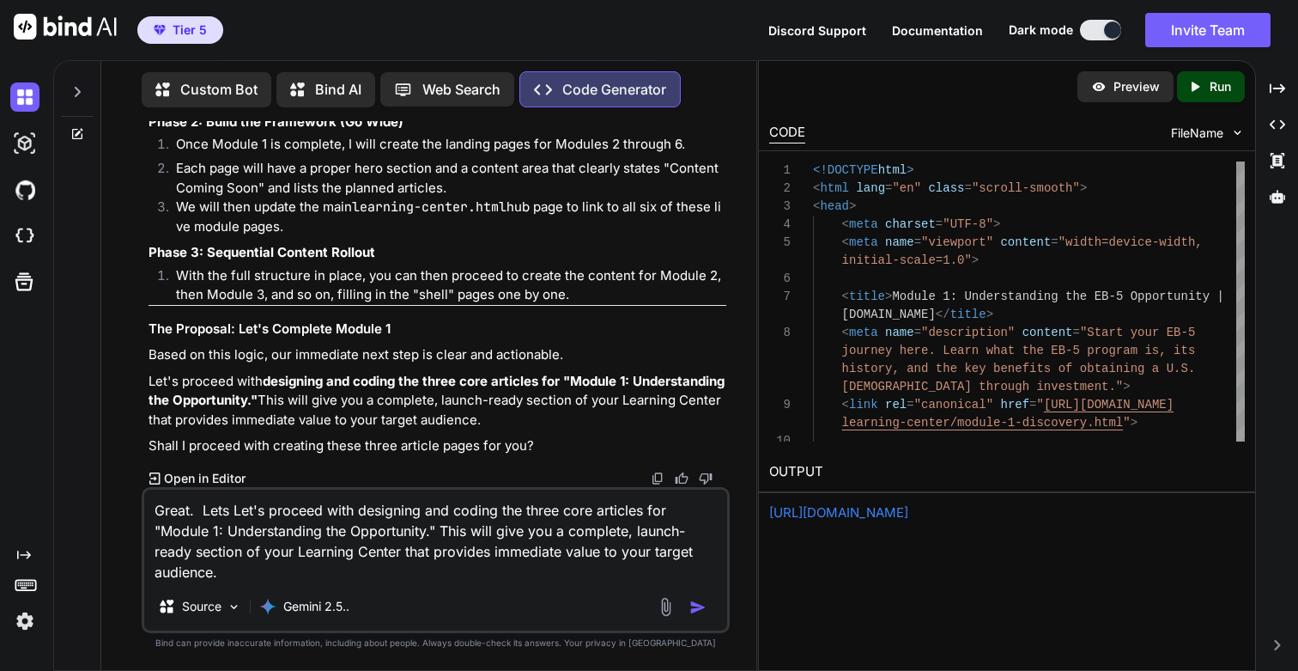
click at [234, 510] on textarea "Great. Lets Let's proceed with designing and coding the three core articles for…" at bounding box center [435, 535] width 582 height 93
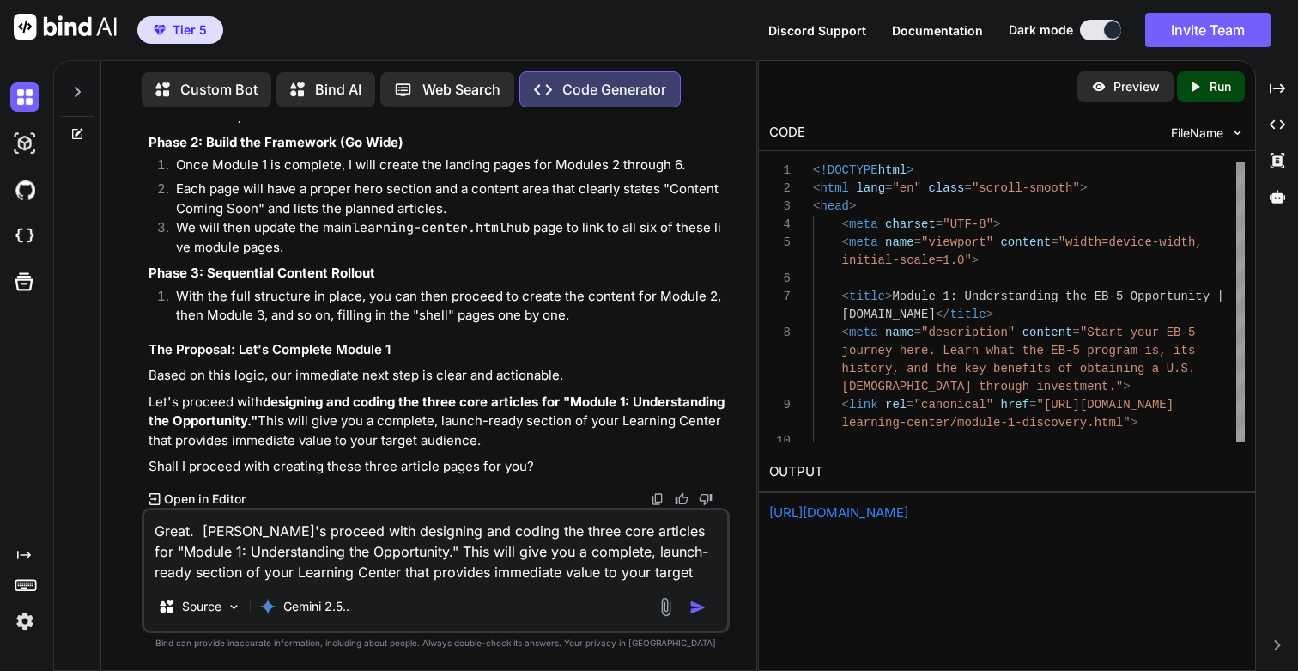
type textarea "Great. Let's proceed with designing and coding the three core articles for "Mod…"
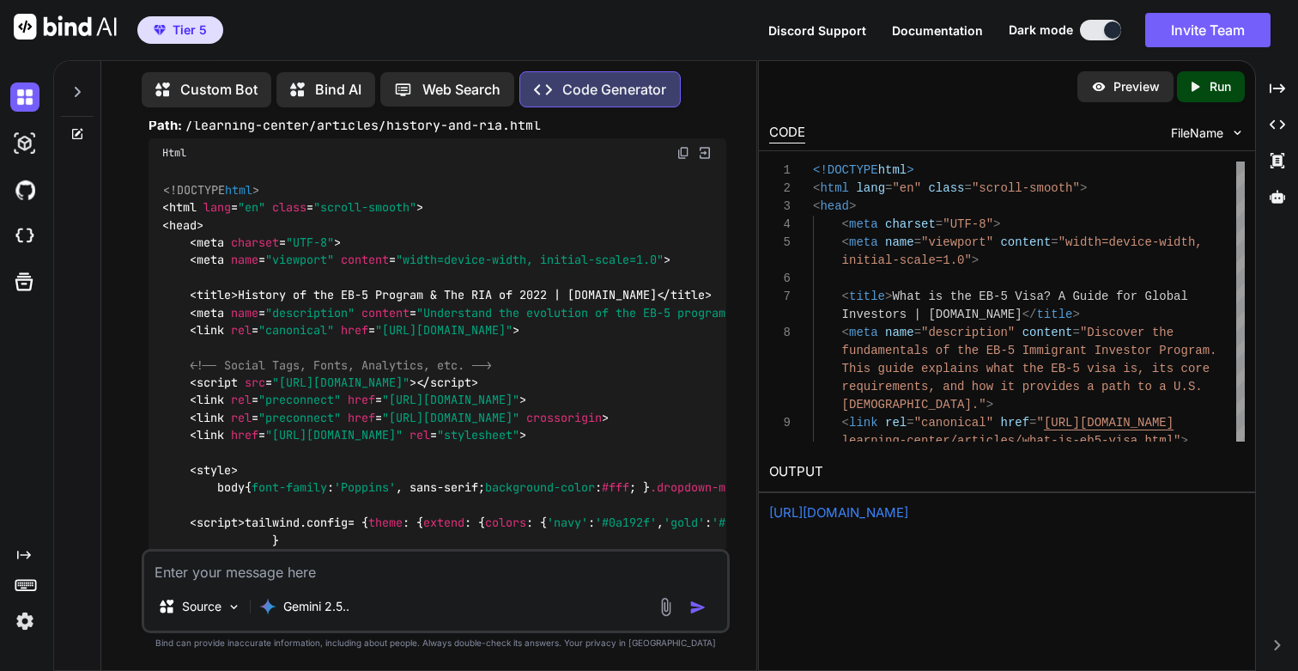
scroll to position [72571, 0]
click at [1204, 88] on icon "Created with Pixso." at bounding box center [1199, 86] width 22 height 15
click at [823, 512] on link "[URL][DOMAIN_NAME]" at bounding box center [838, 512] width 139 height 16
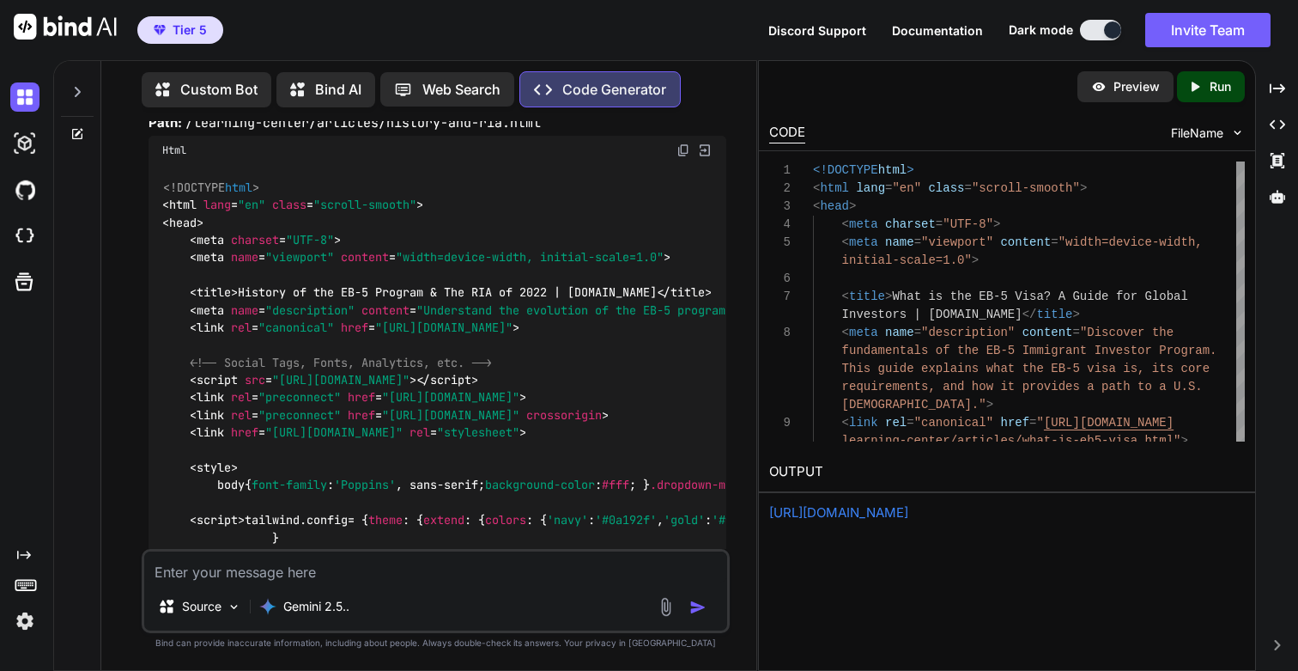
drag, startPoint x: 387, startPoint y: 308, endPoint x: 509, endPoint y: 309, distance: 121.9
copy code "what-is-eb5-visa"
click at [908, 519] on link "[URL][DOMAIN_NAME]" at bounding box center [838, 512] width 139 height 16
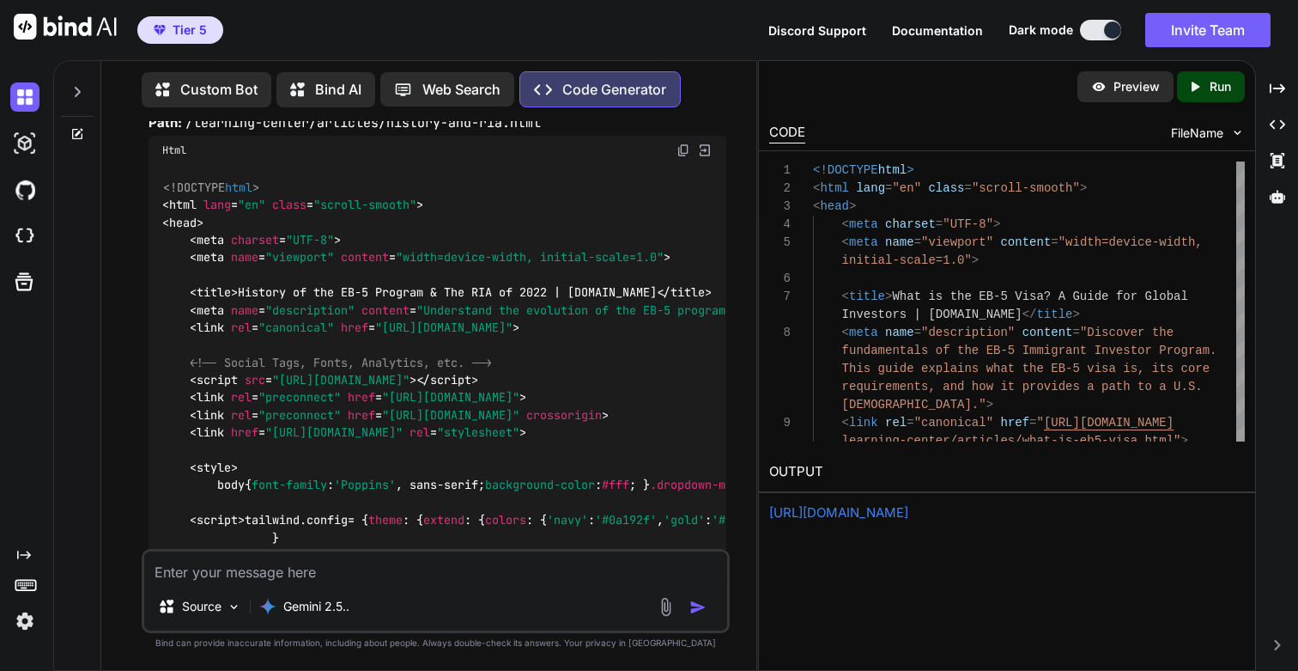
copy code "what-is-eb5-visa"
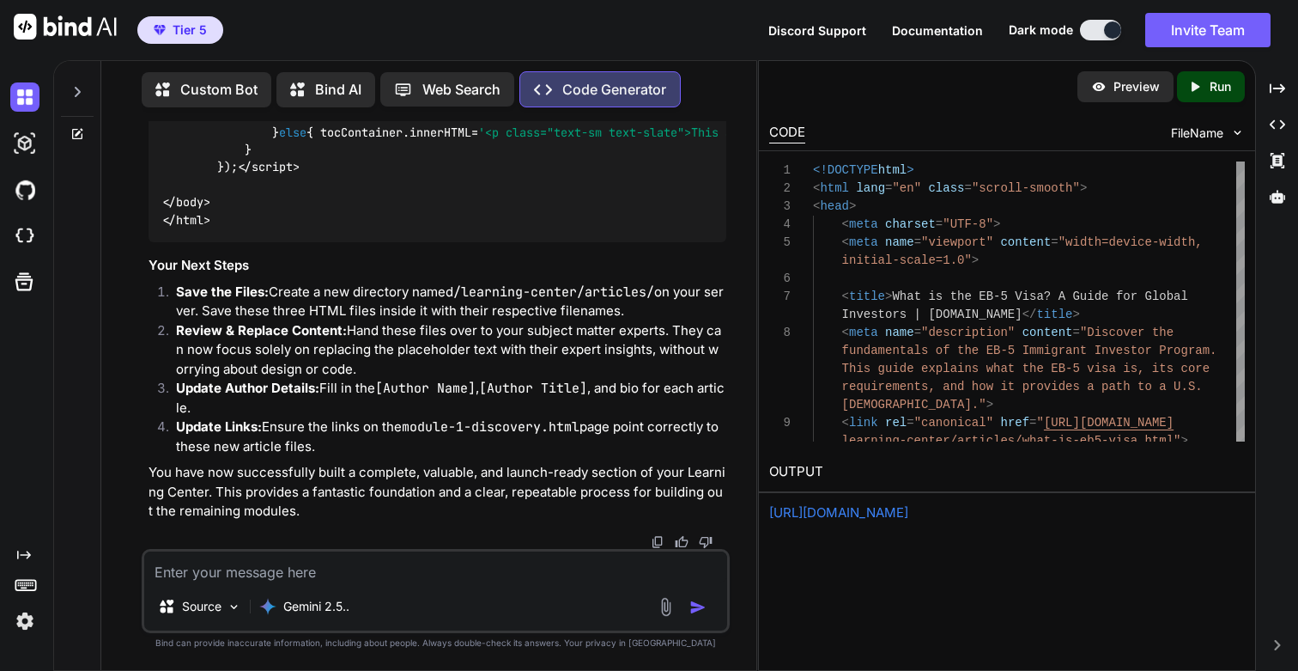
scroll to position [76479, 0]
drag, startPoint x: 220, startPoint y: 328, endPoint x: 393, endPoint y: 329, distance: 173.4
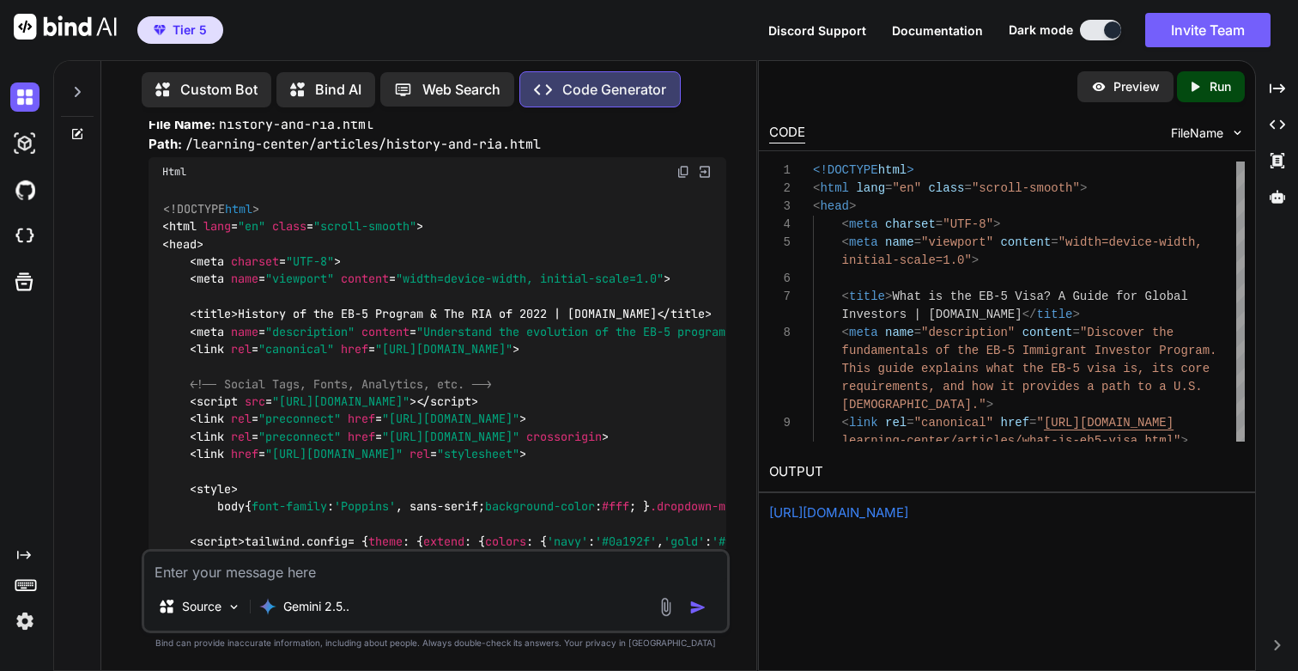
scroll to position [72497, 0]
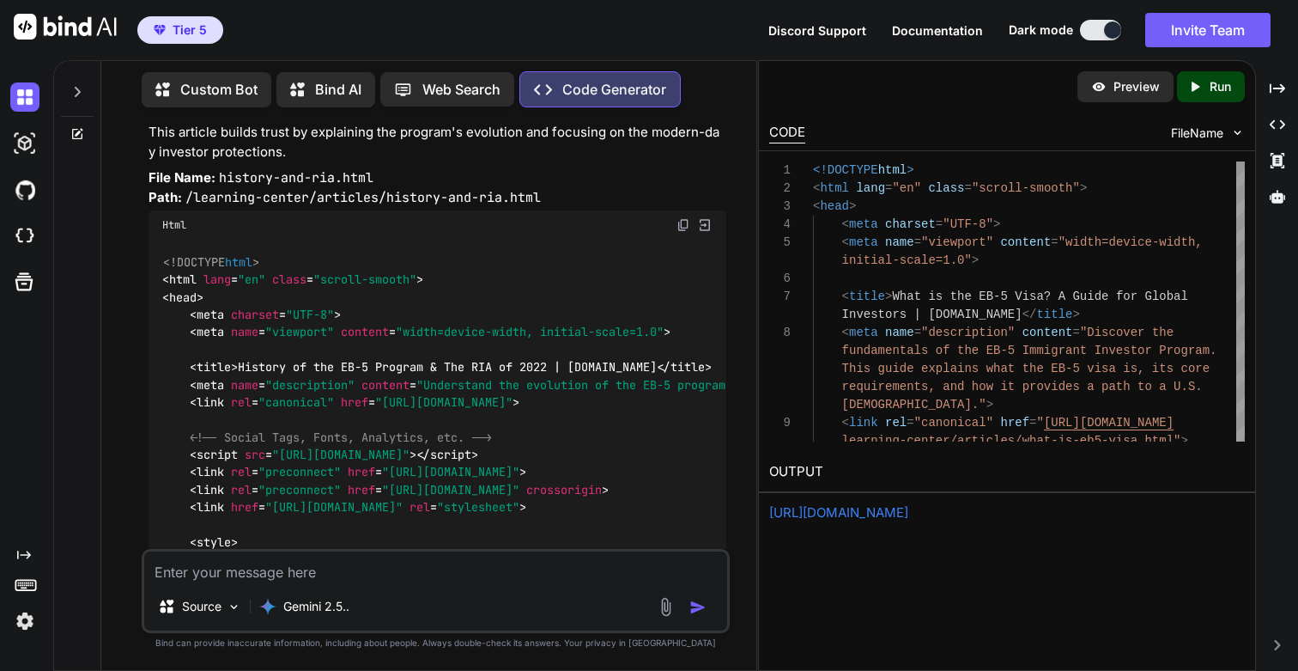
drag, startPoint x: 217, startPoint y: 292, endPoint x: 351, endPoint y: 295, distance: 134.0
copy h3 "What is the EB-5 Visa?"
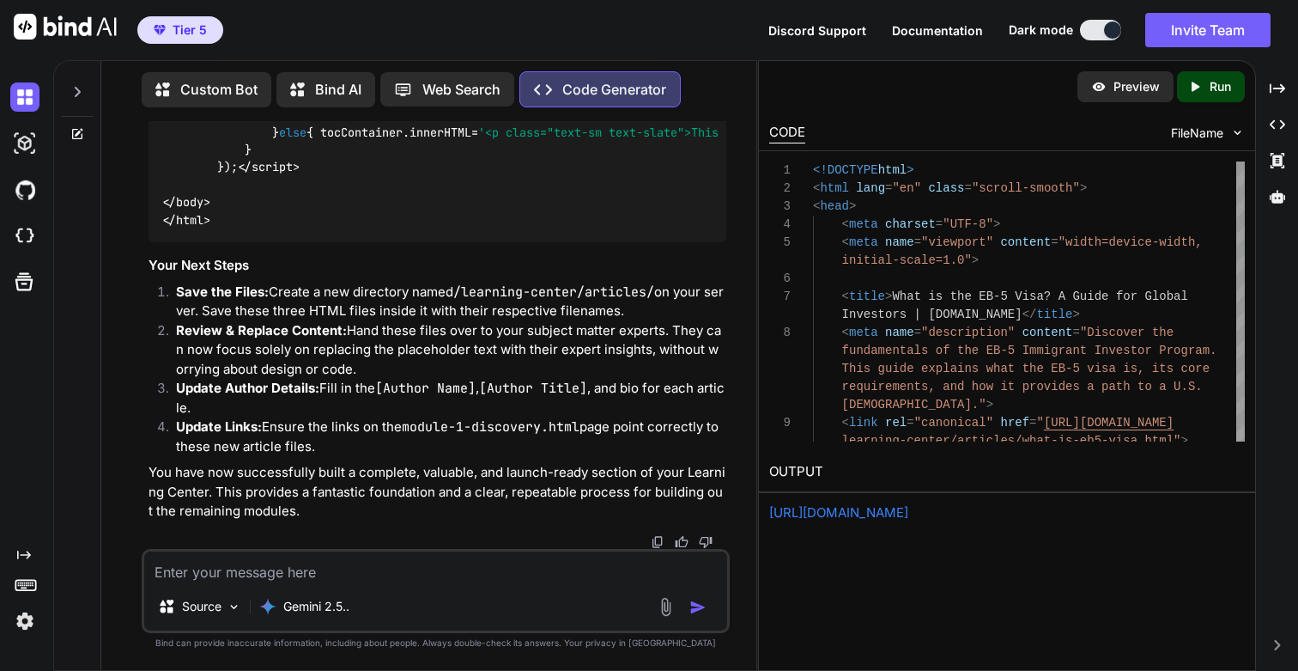
scroll to position [76630, 0]
drag, startPoint x: 389, startPoint y: 273, endPoint x: 536, endPoint y: 275, distance: 146.8
copy code "why-choose-eb5-visa"
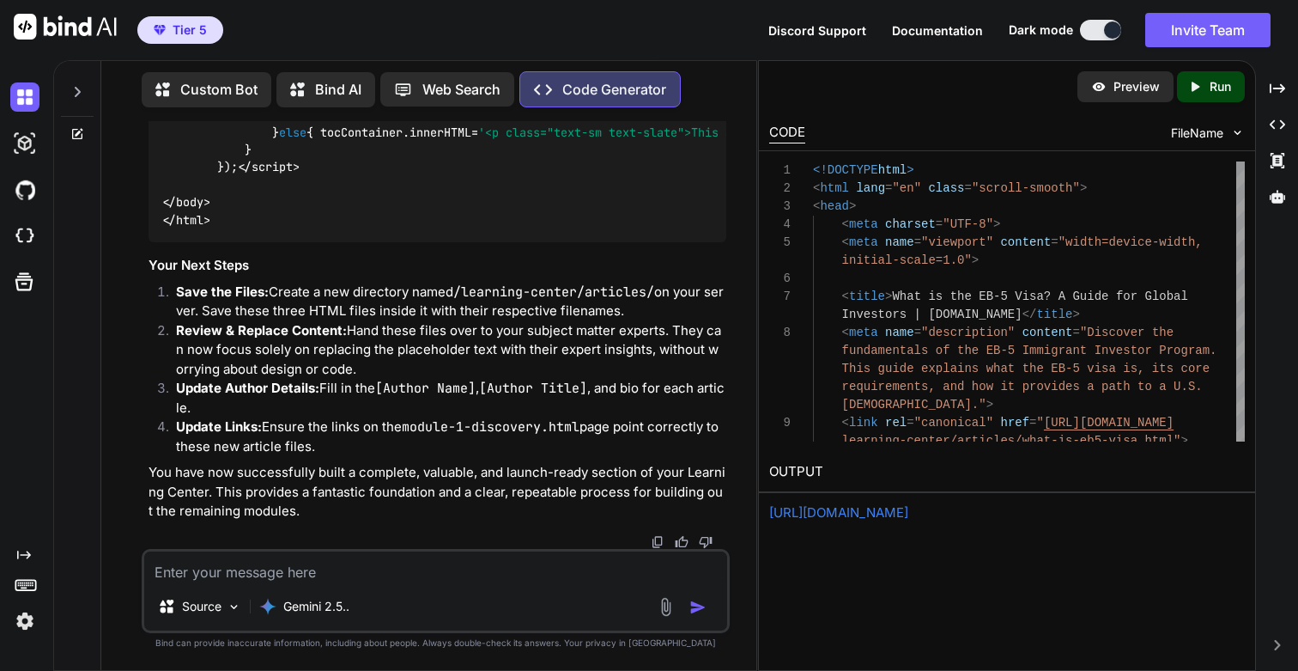
drag, startPoint x: 220, startPoint y: 181, endPoint x: 390, endPoint y: 184, distance: 170.0
copy h3 "Why Choose the EB-5 Visa?"
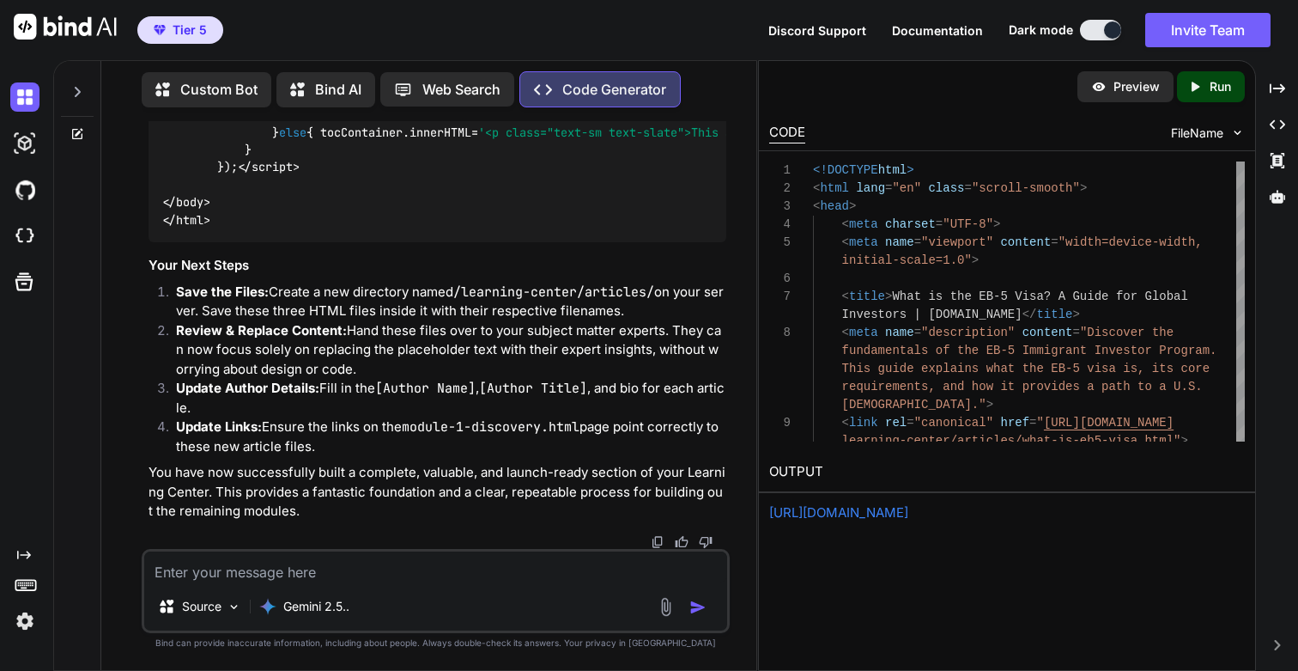
click at [1198, 87] on icon at bounding box center [1196, 86] width 8 height 9
click at [849, 507] on link "[URL][DOMAIN_NAME]" at bounding box center [838, 512] width 139 height 16
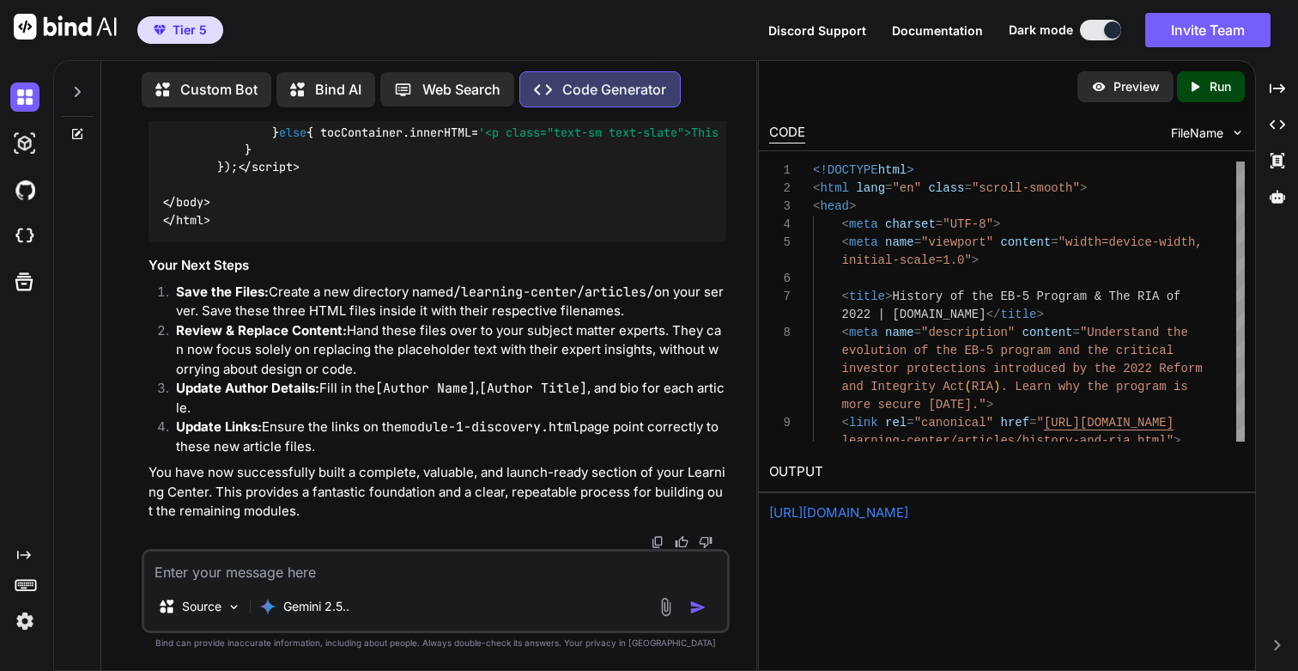
drag, startPoint x: 220, startPoint y: 210, endPoint x: 380, endPoint y: 215, distance: 159.8
drag, startPoint x: 386, startPoint y: 306, endPoint x: 503, endPoint y: 307, distance: 117.6
drag, startPoint x: 221, startPoint y: 214, endPoint x: 378, endPoint y: 214, distance: 157.1
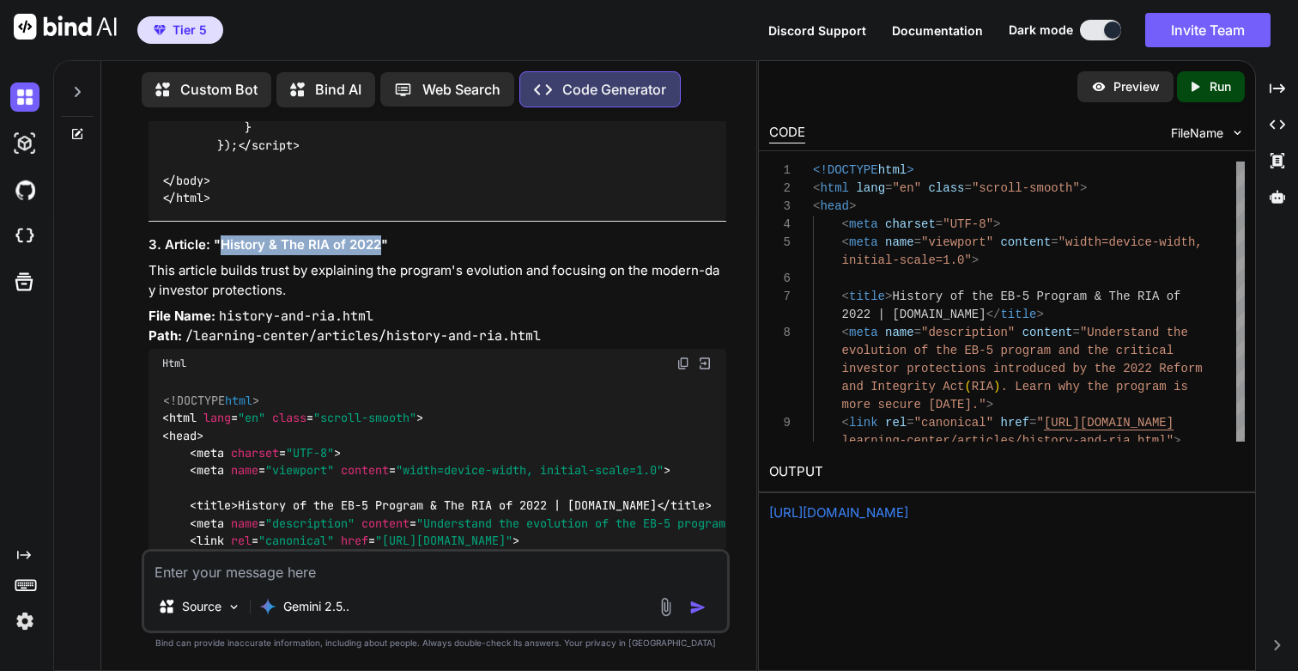
scroll to position [72376, 0]
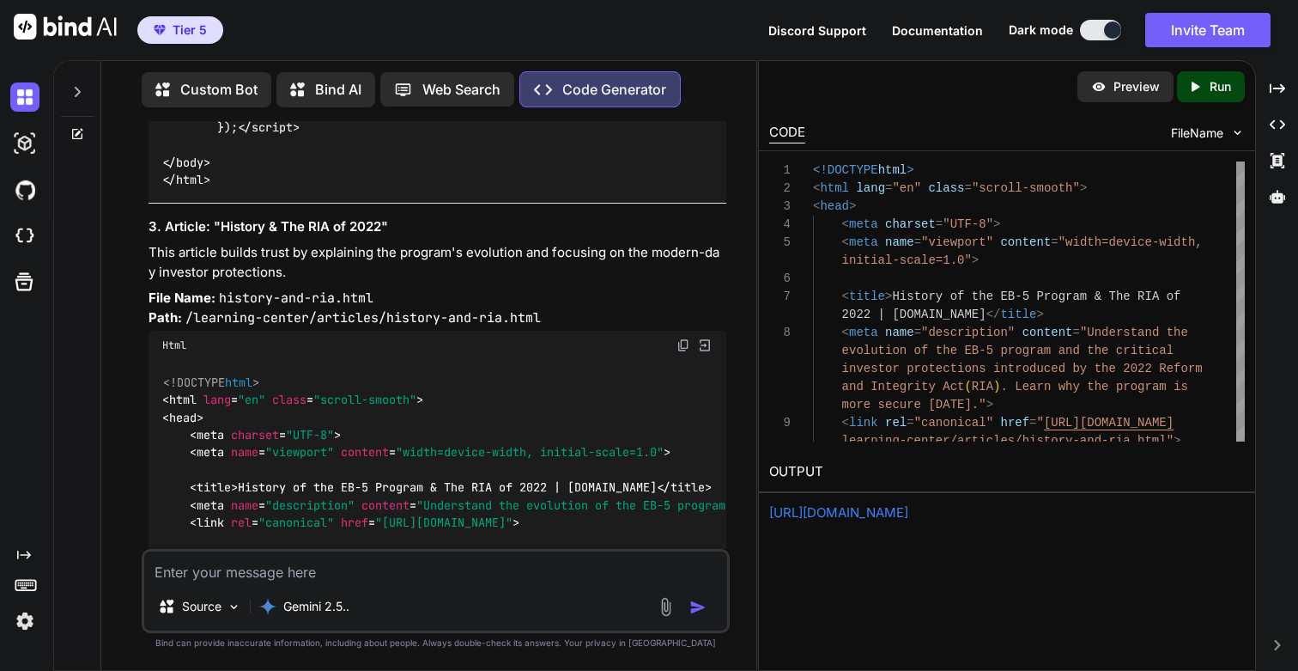
click at [251, 577] on textarea at bounding box center [435, 566] width 582 height 31
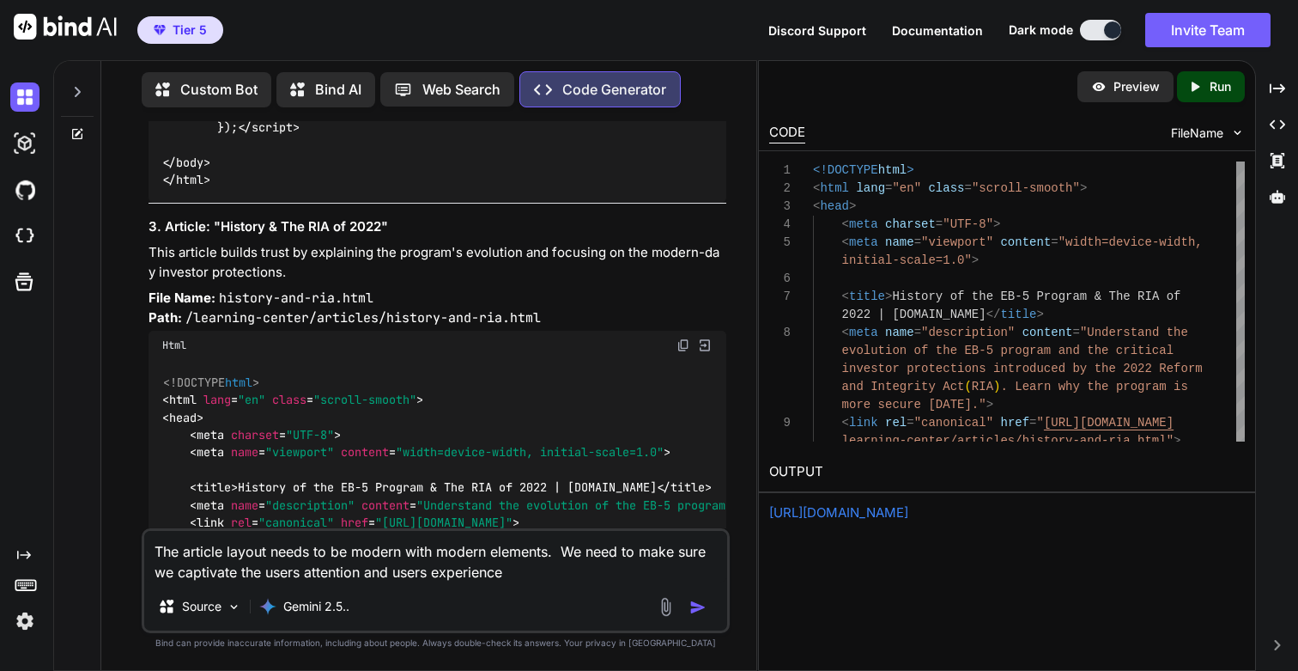
type textarea "The article layout needs to be modern with modern elements. We need to make sur…"
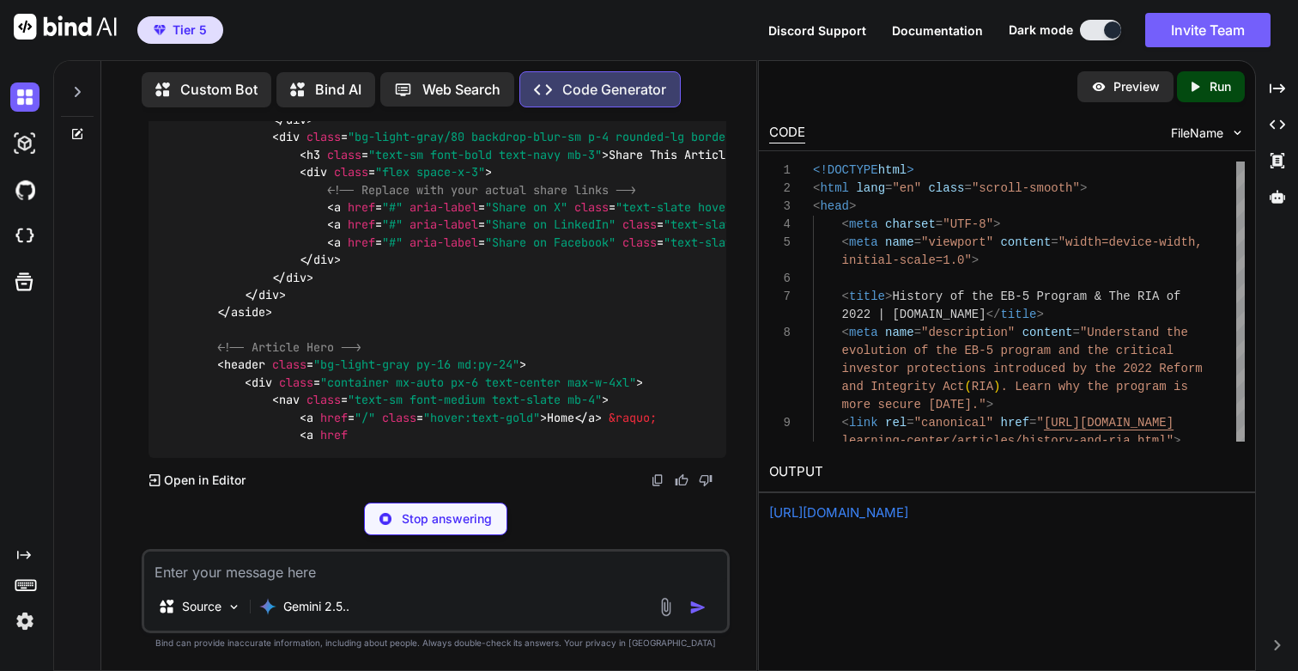
scroll to position [85577, 0]
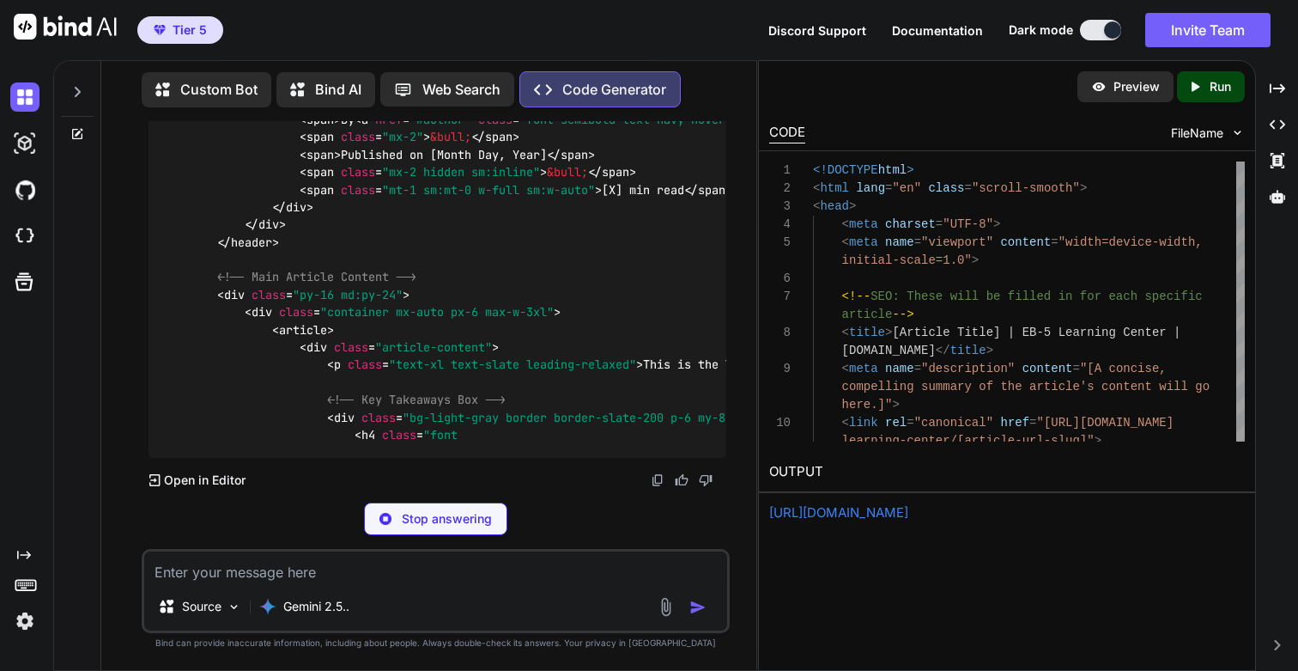
click at [1195, 88] on icon at bounding box center [1196, 86] width 8 height 9
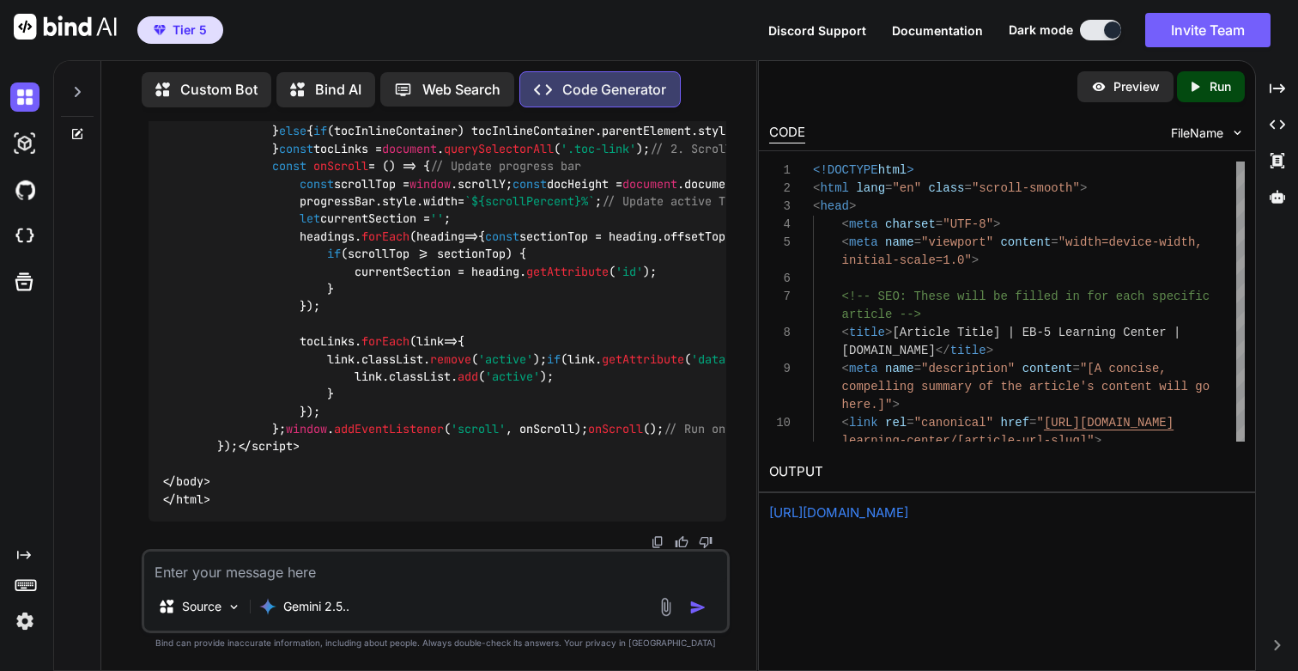
click at [908, 513] on link "[URL][DOMAIN_NAME]" at bounding box center [838, 512] width 139 height 16
click at [1219, 88] on p "Run" at bounding box center [1220, 86] width 21 height 17
click at [900, 515] on link "[URL][DOMAIN_NAME]" at bounding box center [838, 512] width 139 height 16
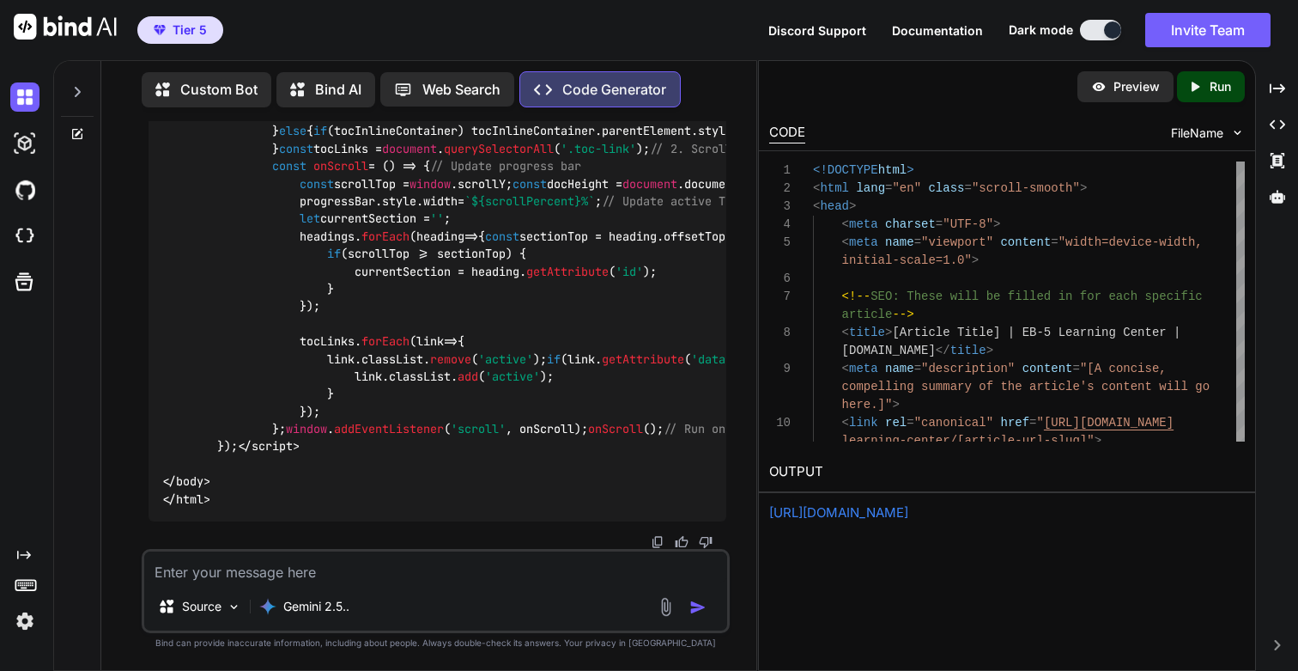
scroll to position [90979, 0]
click at [253, 570] on textarea at bounding box center [435, 566] width 582 height 31
paste textarea "MODULE 2"
paste textarea "Qualifying for the Program"
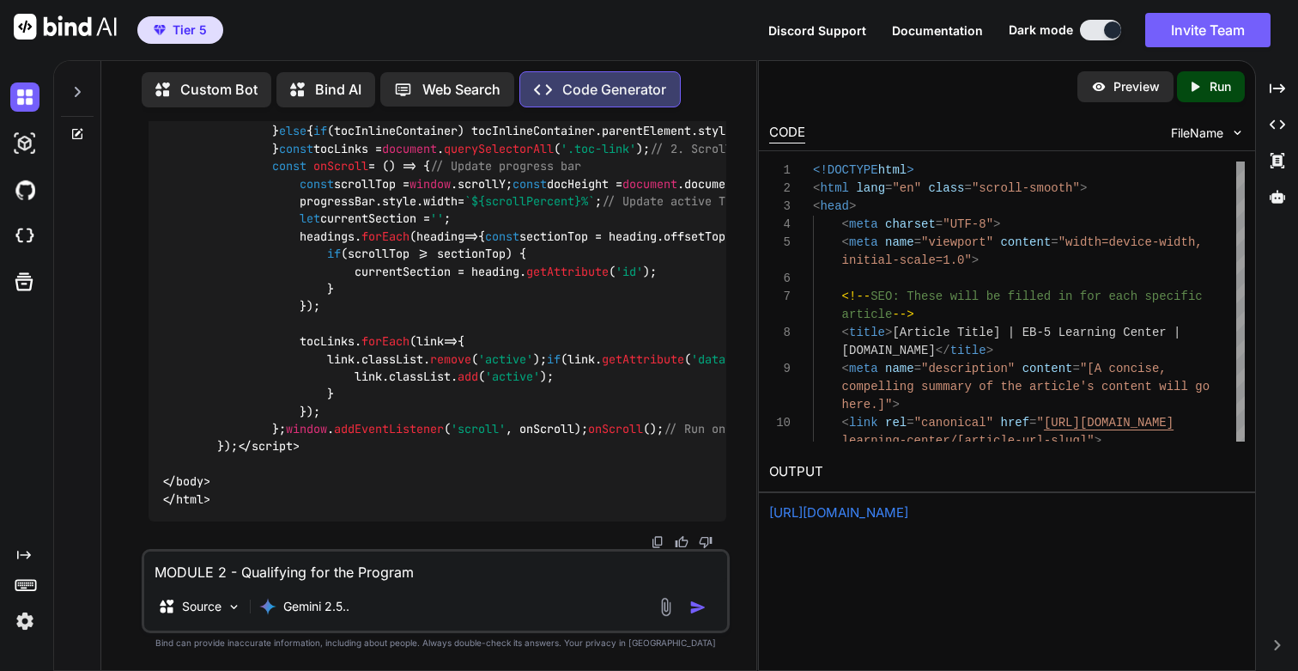
type textarea "MODULE 2 - Qualifying for the Program"
